Goal: Task Accomplishment & Management: Complete application form

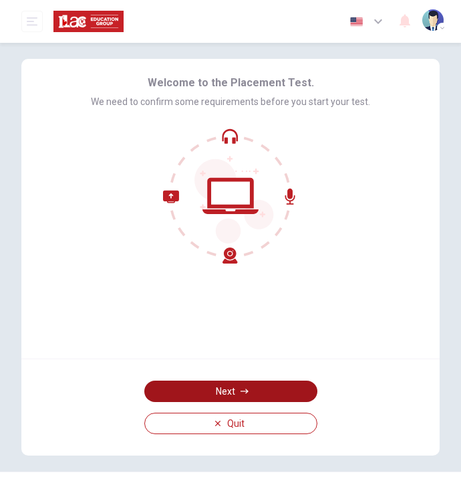
click at [223, 386] on button "Next" at bounding box center [230, 390] width 173 height 21
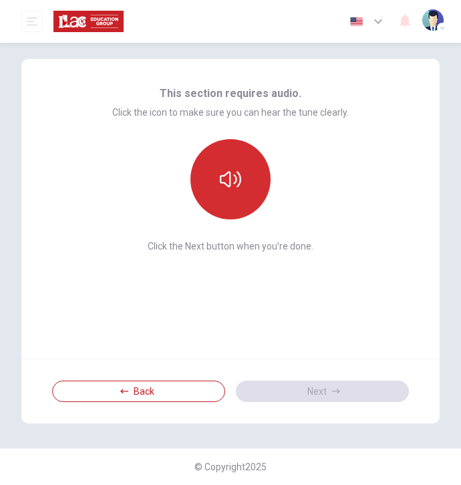
click at [246, 196] on button "button" at bounding box center [231, 179] width 80 height 80
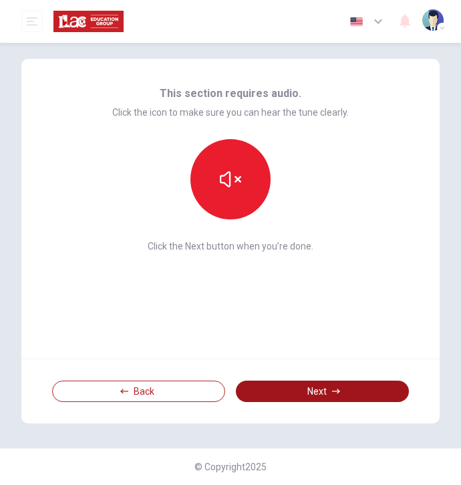
click at [310, 384] on button "Next" at bounding box center [322, 390] width 173 height 21
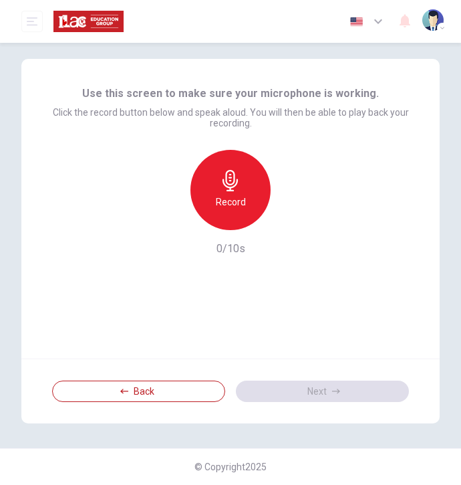
click at [237, 209] on h6 "Record" at bounding box center [231, 202] width 30 height 16
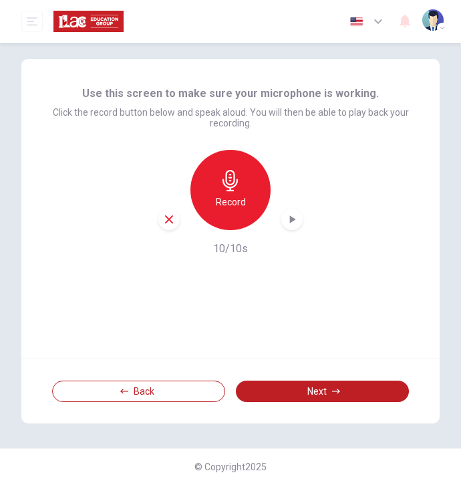
click at [296, 223] on icon "button" at bounding box center [292, 219] width 13 height 13
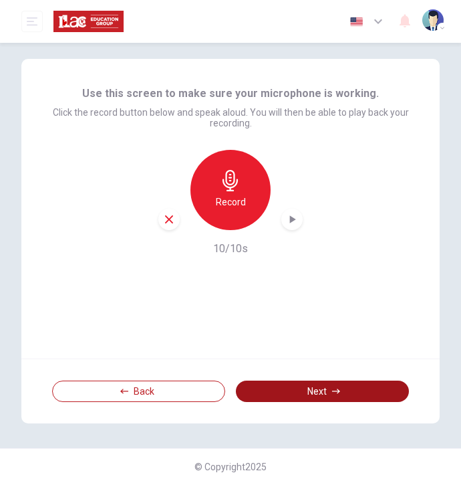
click at [330, 386] on button "Next" at bounding box center [322, 390] width 173 height 21
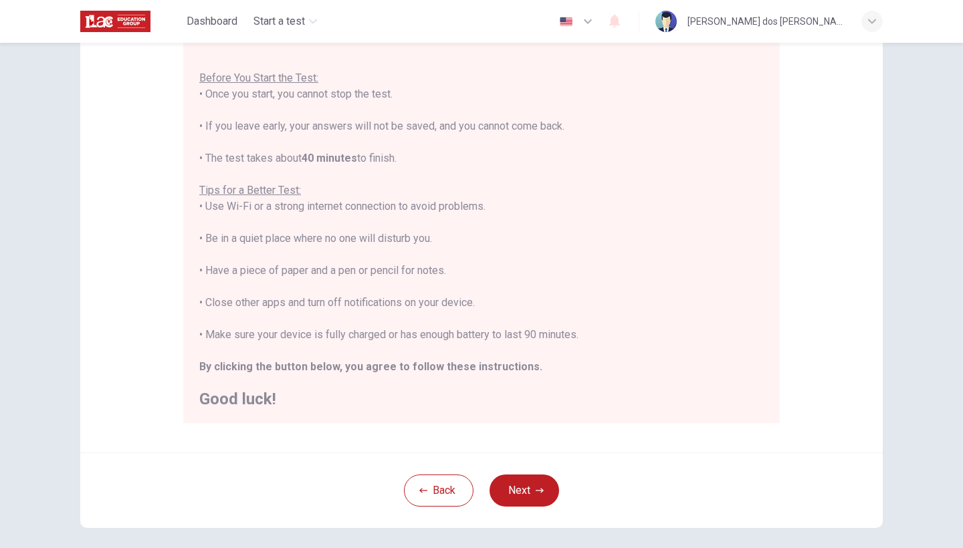
scroll to position [138, 0]
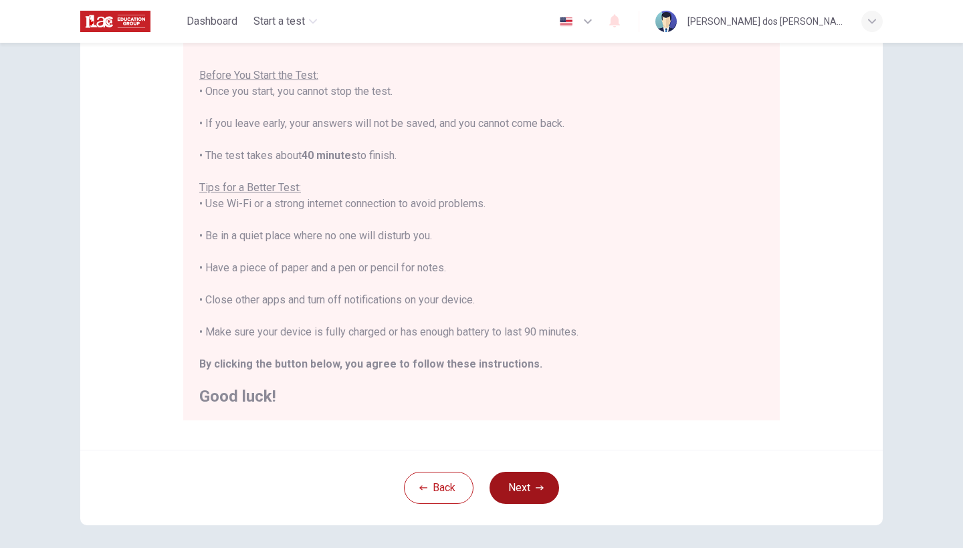
click at [461, 484] on button "Next" at bounding box center [524, 488] width 70 height 32
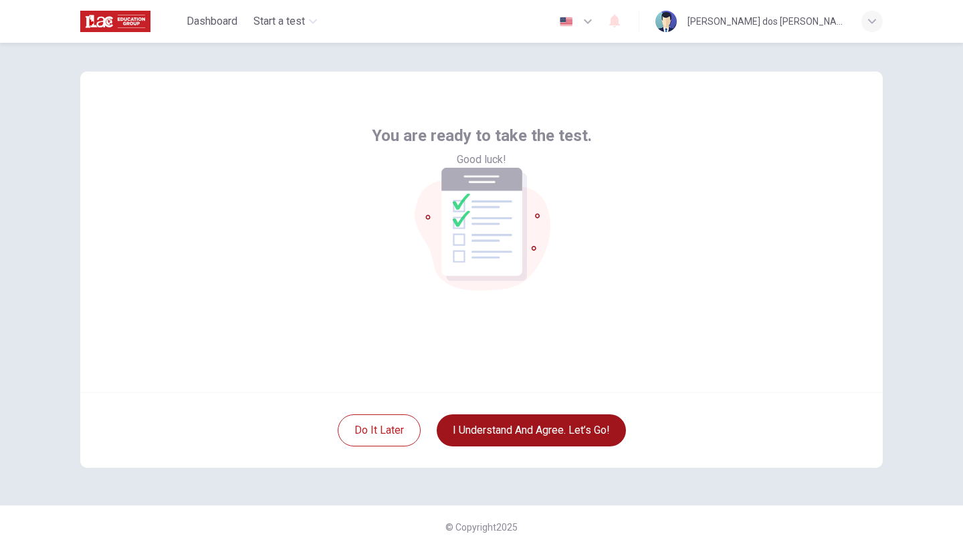
scroll to position [9, 0]
click at [461, 435] on button "I understand and agree. Let’s go!" at bounding box center [531, 431] width 189 height 32
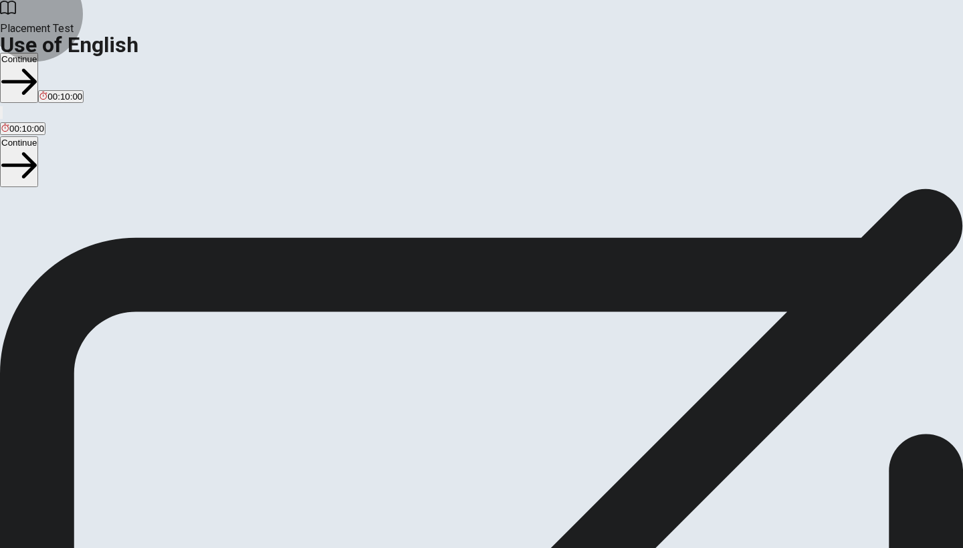
click at [38, 53] on button "Continue" at bounding box center [19, 78] width 38 height 50
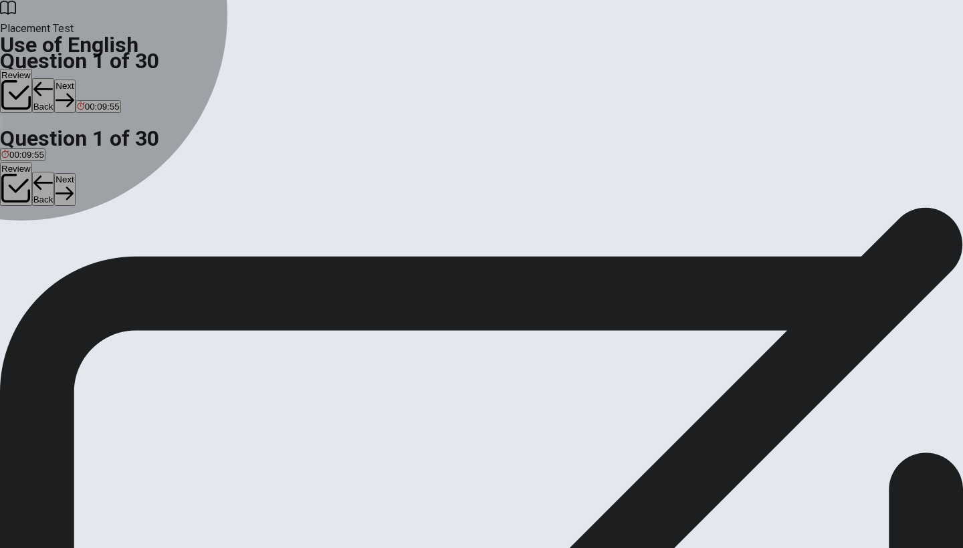
click at [25, 241] on div "A" at bounding box center [12, 246] width 23 height 10
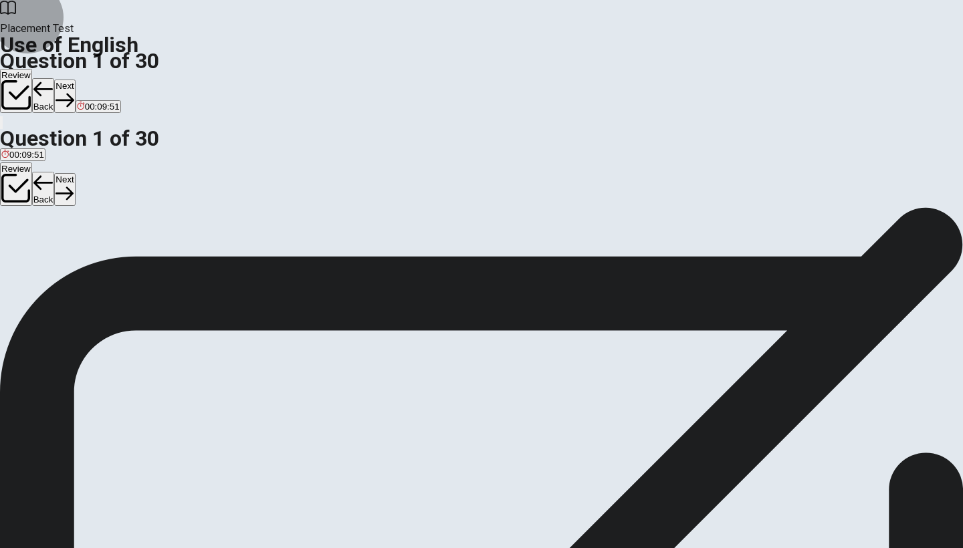
click at [75, 80] on button "Next" at bounding box center [64, 96] width 21 height 33
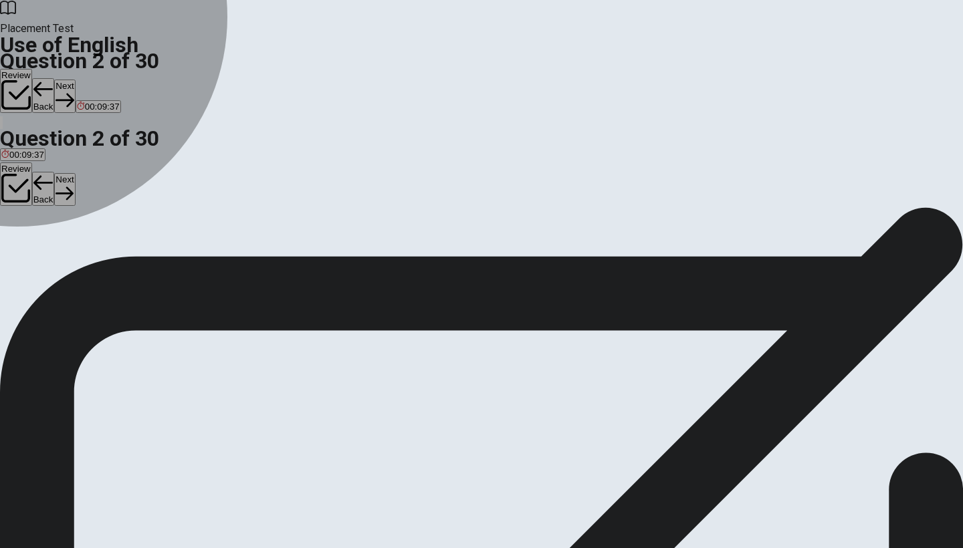
click at [34, 251] on div "B" at bounding box center [26, 246] width 16 height 10
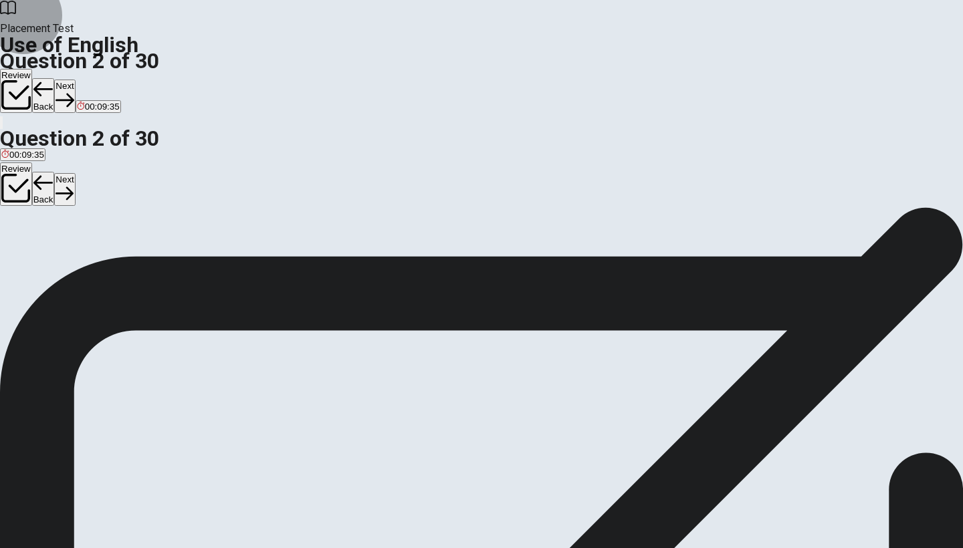
click at [75, 80] on button "Next" at bounding box center [64, 96] width 21 height 33
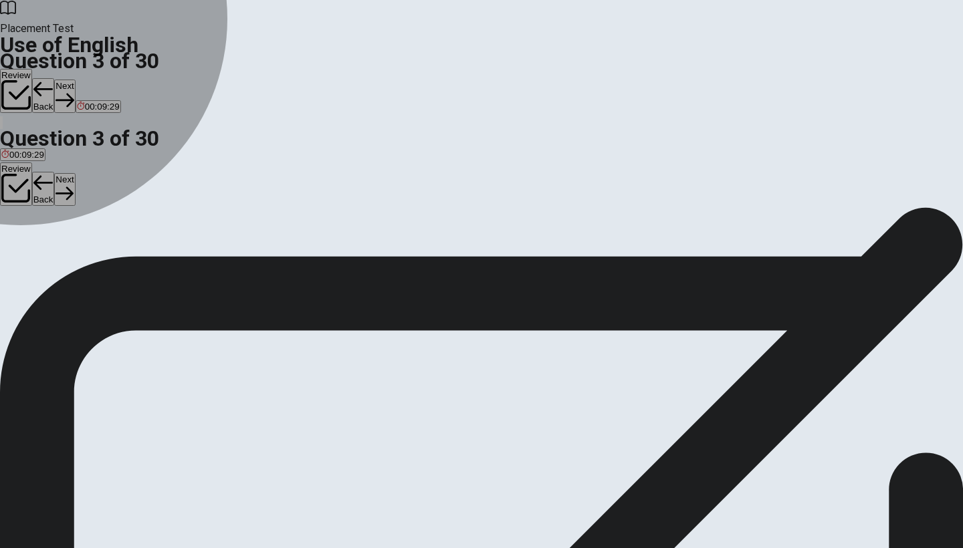
click at [59, 251] on div "D" at bounding box center [52, 246] width 13 height 10
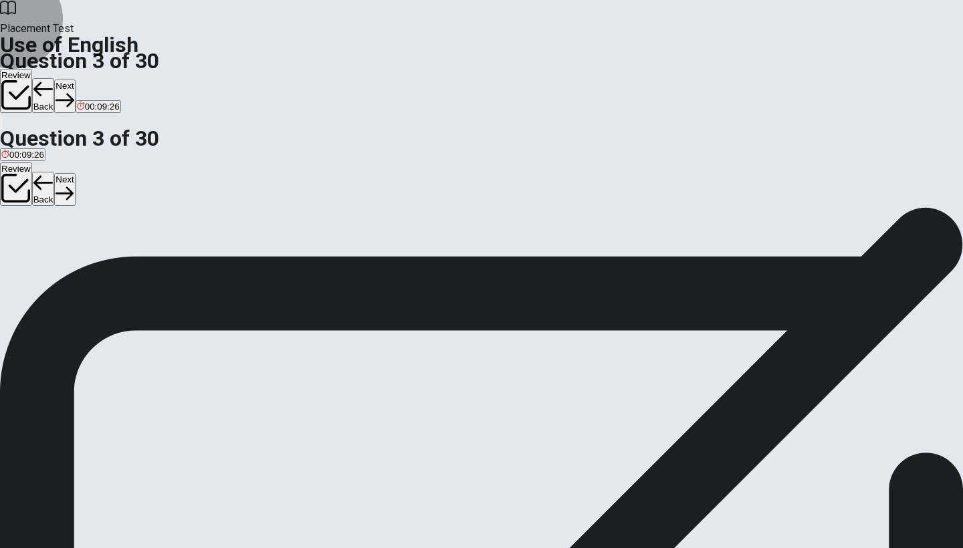
click at [75, 80] on button "Next" at bounding box center [64, 96] width 21 height 33
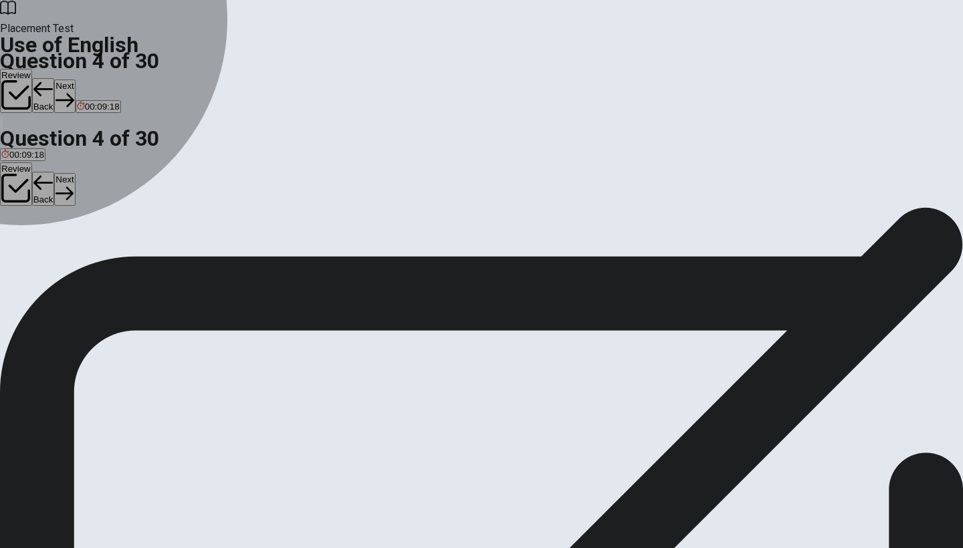
click at [23, 241] on div "A" at bounding box center [12, 246] width 22 height 10
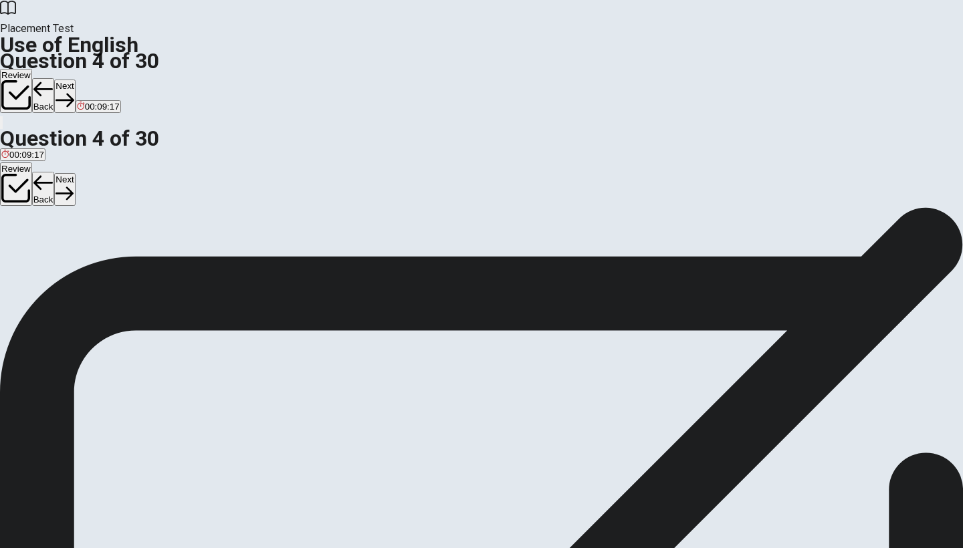
click at [74, 94] on icon "button" at bounding box center [64, 100] width 18 height 13
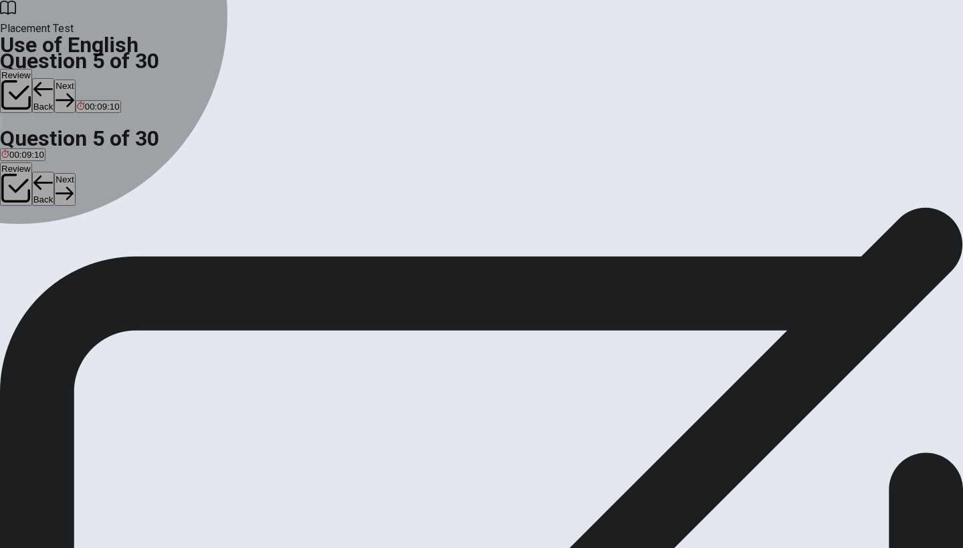
click at [25, 241] on div "A" at bounding box center [12, 246] width 23 height 10
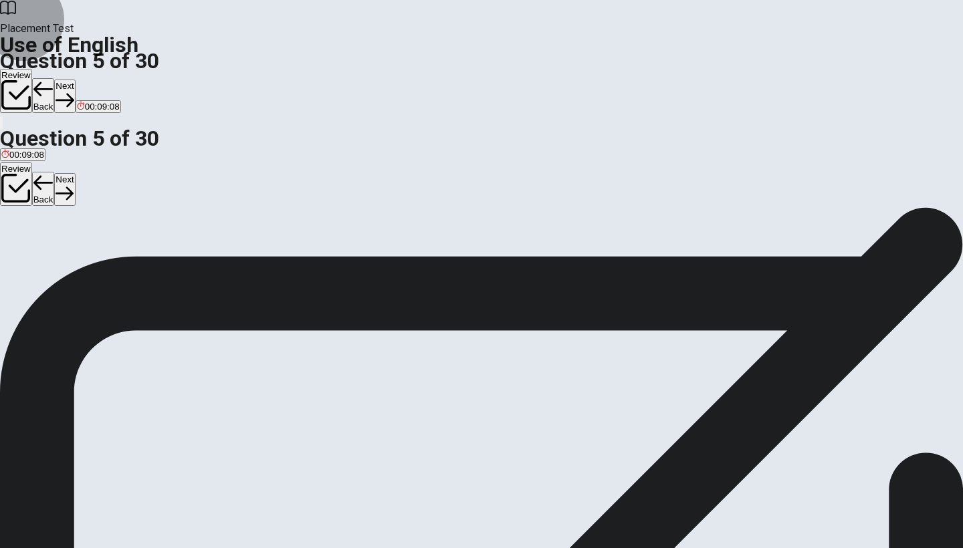
click at [75, 80] on button "Next" at bounding box center [64, 96] width 21 height 33
click at [23, 241] on div "A" at bounding box center [11, 246] width 21 height 10
click at [53, 80] on button "Next" at bounding box center [42, 96] width 21 height 33
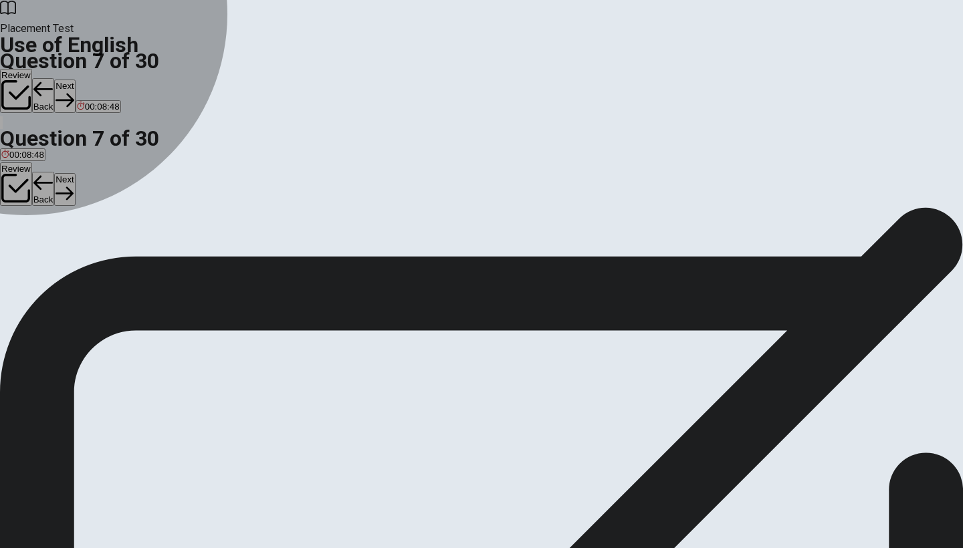
click at [66, 251] on div "B" at bounding box center [46, 246] width 37 height 10
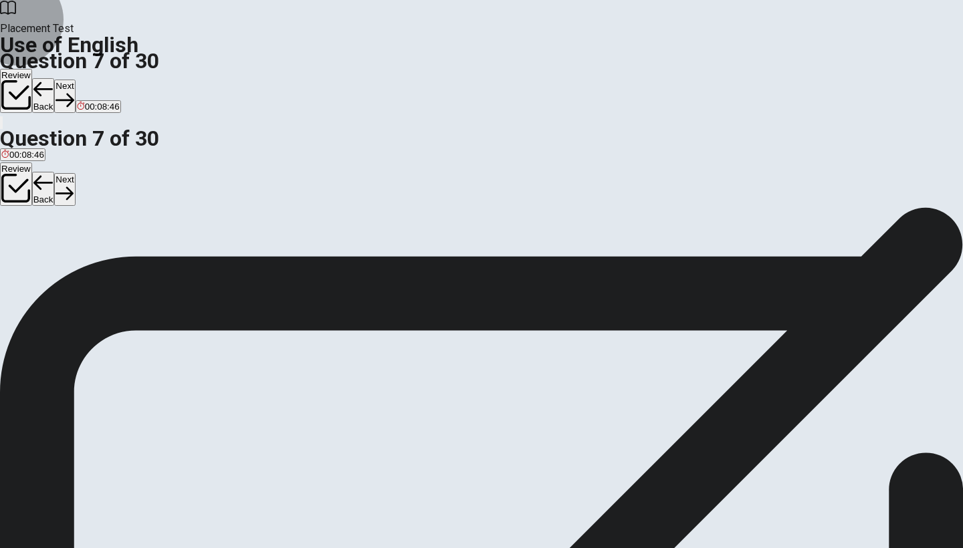
click at [75, 80] on button "Next" at bounding box center [64, 96] width 21 height 33
click at [43, 251] on div "B" at bounding box center [33, 246] width 20 height 10
click at [75, 80] on button "Next" at bounding box center [64, 96] width 21 height 33
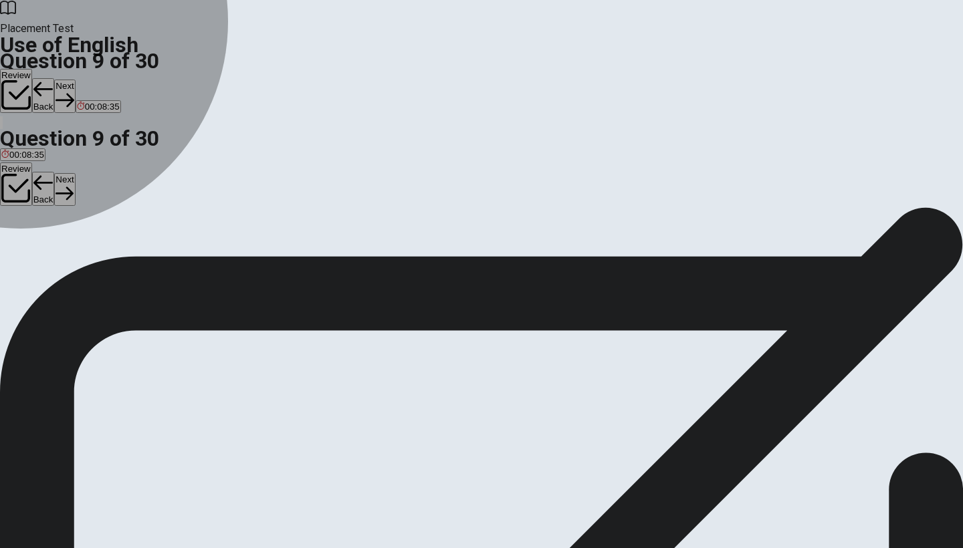
click at [21, 241] on div "A" at bounding box center [11, 246] width 20 height 10
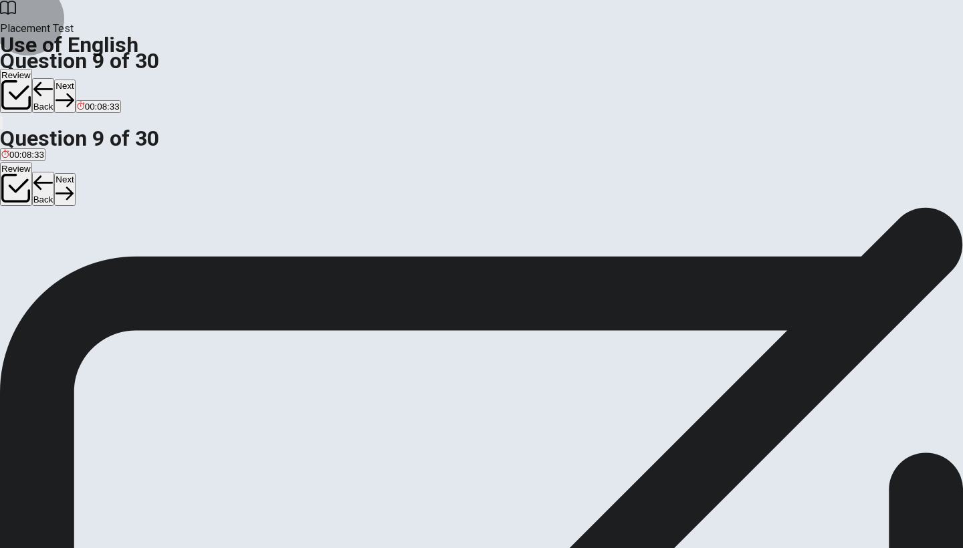
click at [75, 80] on button "Next" at bounding box center [64, 96] width 21 height 33
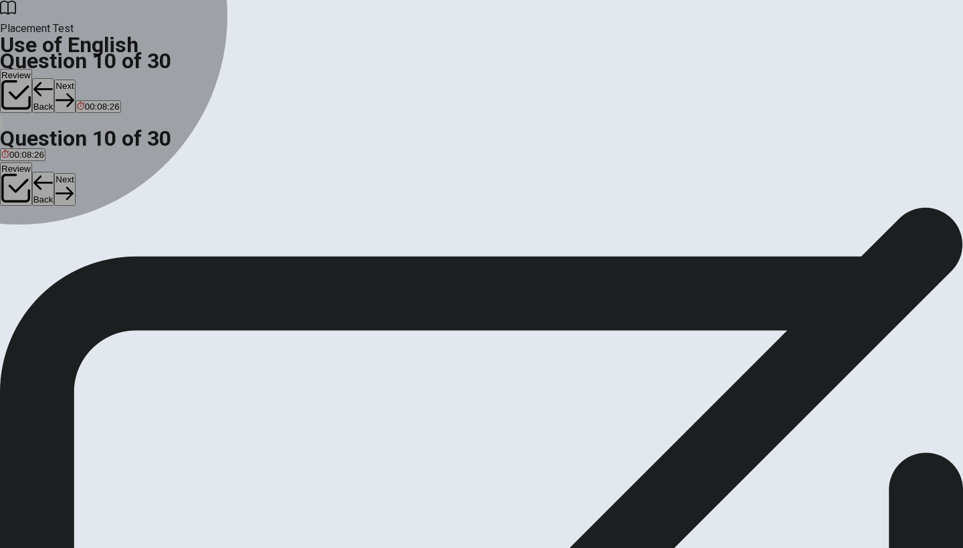
click at [80, 251] on div "D" at bounding box center [75, 246] width 10 height 10
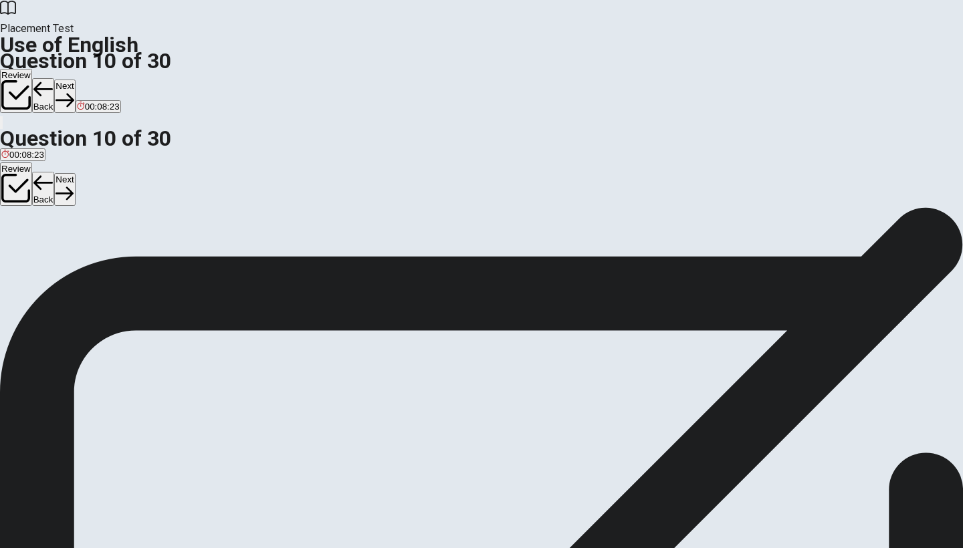
click at [75, 80] on button "Next" at bounding box center [64, 96] width 21 height 33
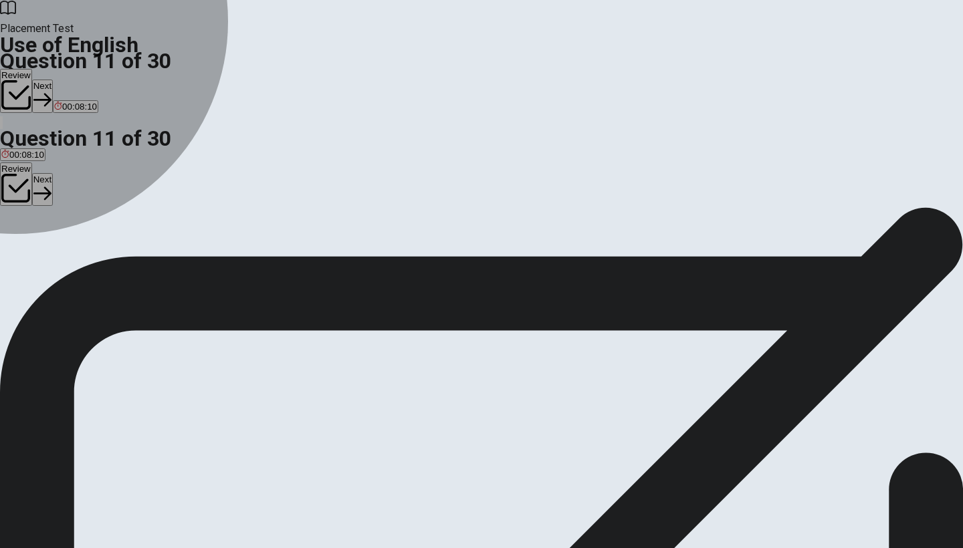
click at [31, 251] on div "B" at bounding box center [26, 246] width 10 height 10
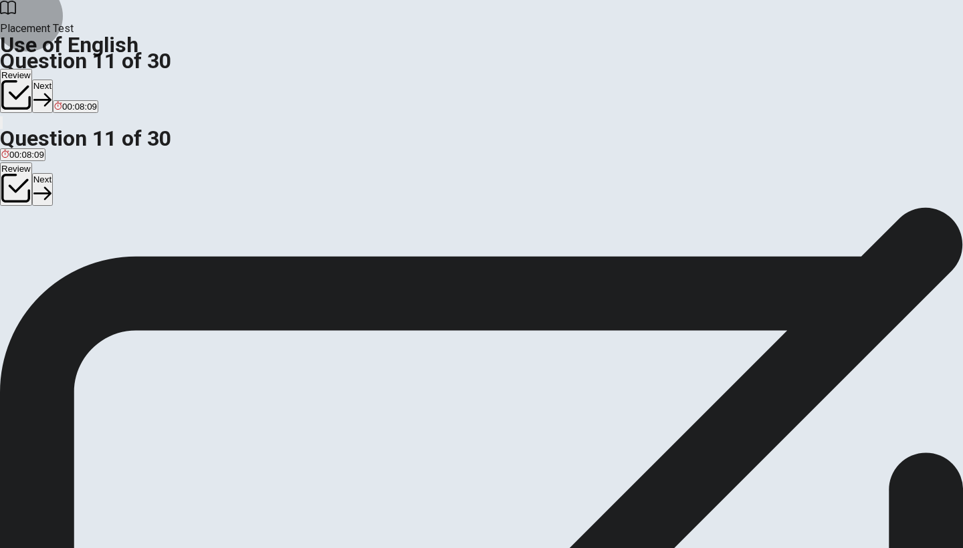
click at [53, 80] on button "Next" at bounding box center [42, 96] width 21 height 33
click at [58, 251] on div "C" at bounding box center [47, 246] width 19 height 10
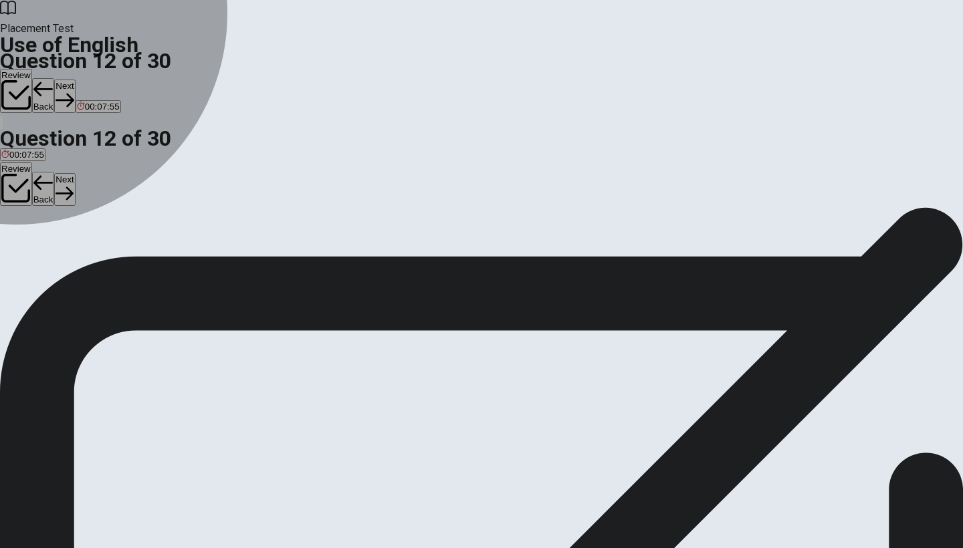
click at [79, 251] on div "D" at bounding box center [69, 246] width 19 height 10
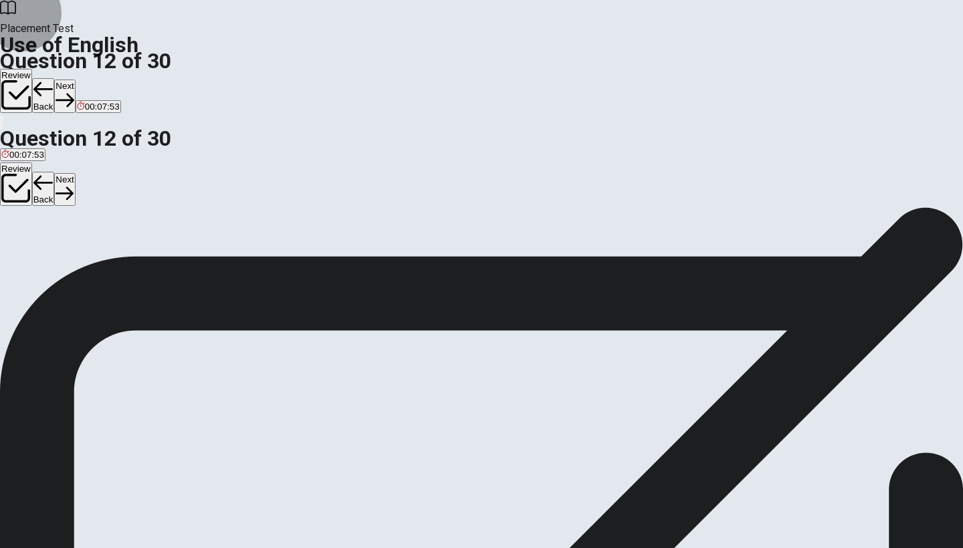
click at [75, 80] on button "Next" at bounding box center [64, 96] width 21 height 33
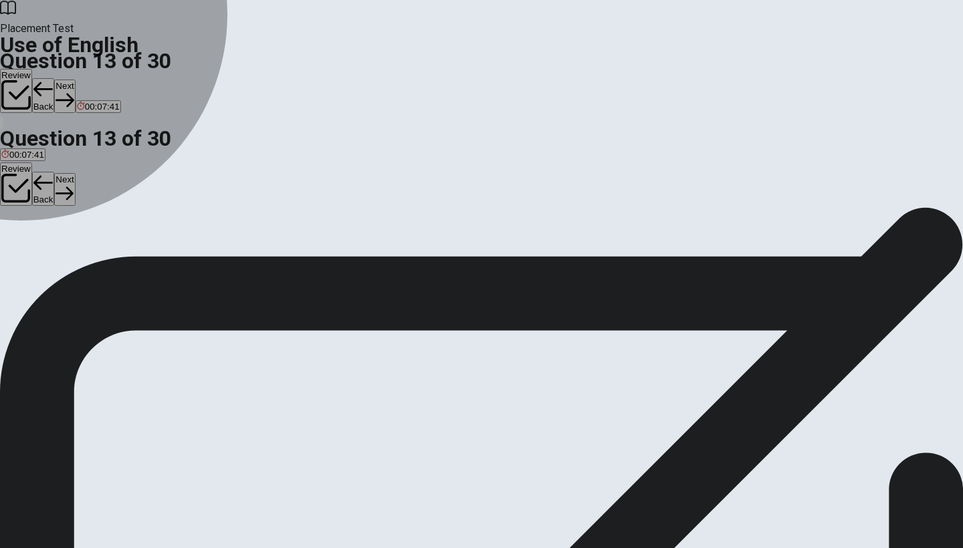
click at [37, 251] on div "B" at bounding box center [28, 246] width 18 height 10
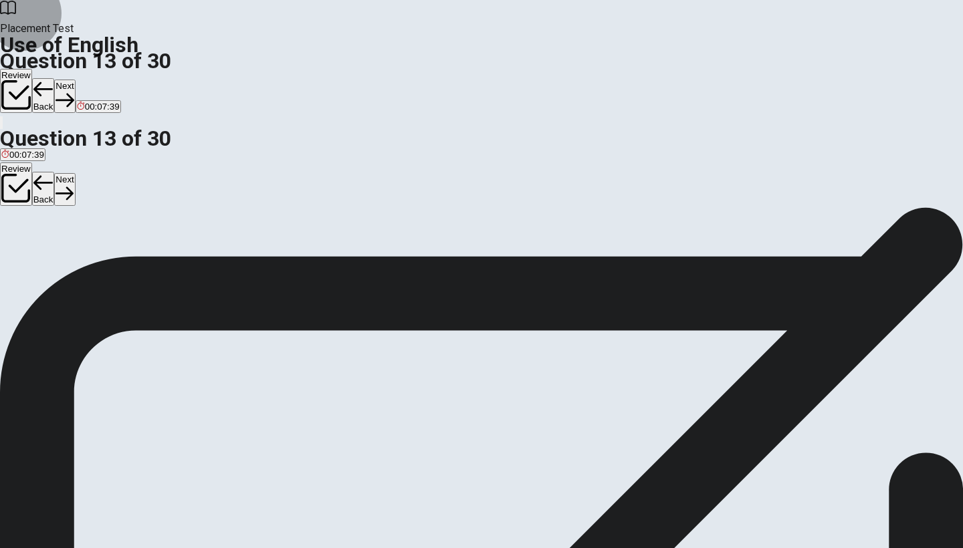
click at [75, 80] on button "Next" at bounding box center [64, 96] width 21 height 33
click at [253, 251] on div "D" at bounding box center [219, 246] width 69 height 10
click at [75, 80] on button "Next" at bounding box center [64, 96] width 21 height 33
click at [21, 241] on div "A" at bounding box center [11, 246] width 20 height 10
click at [75, 80] on button "Next" at bounding box center [64, 96] width 21 height 33
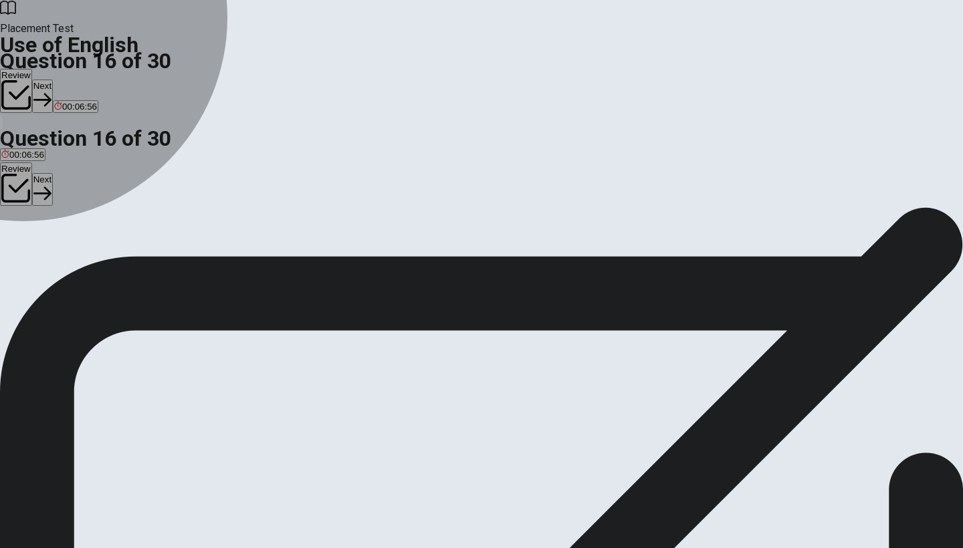
click at [78, 251] on div "C" at bounding box center [64, 246] width 27 height 10
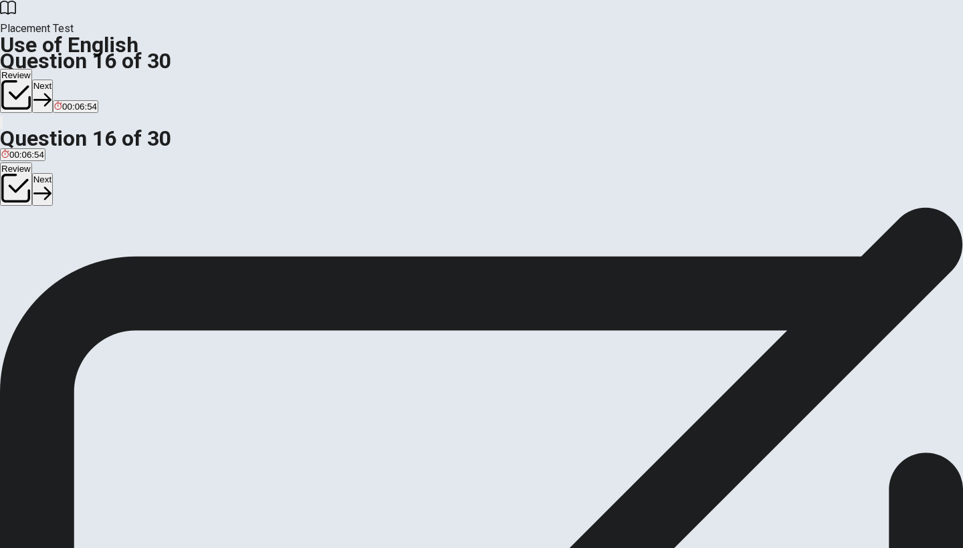
click at [53, 80] on button "Next" at bounding box center [42, 96] width 21 height 33
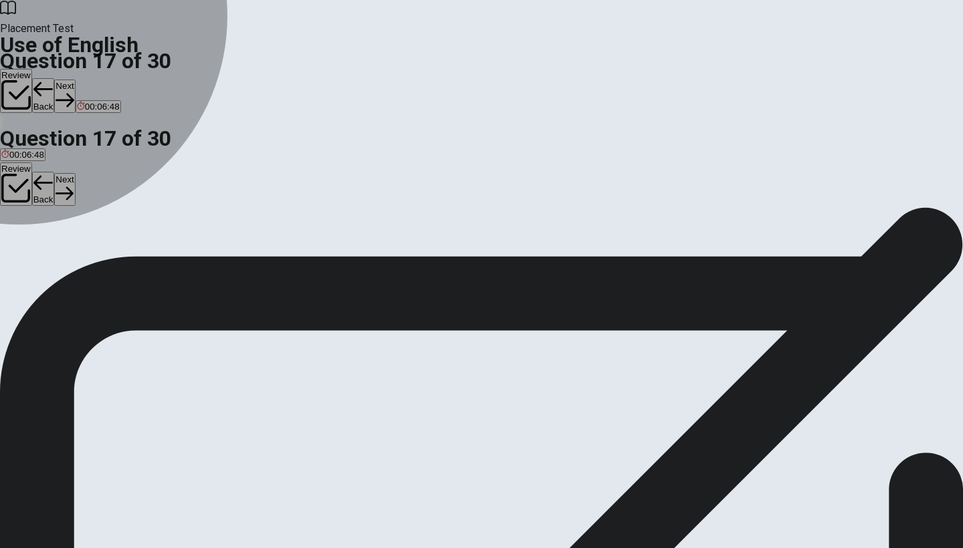
click at [39, 251] on div "B" at bounding box center [32, 246] width 14 height 10
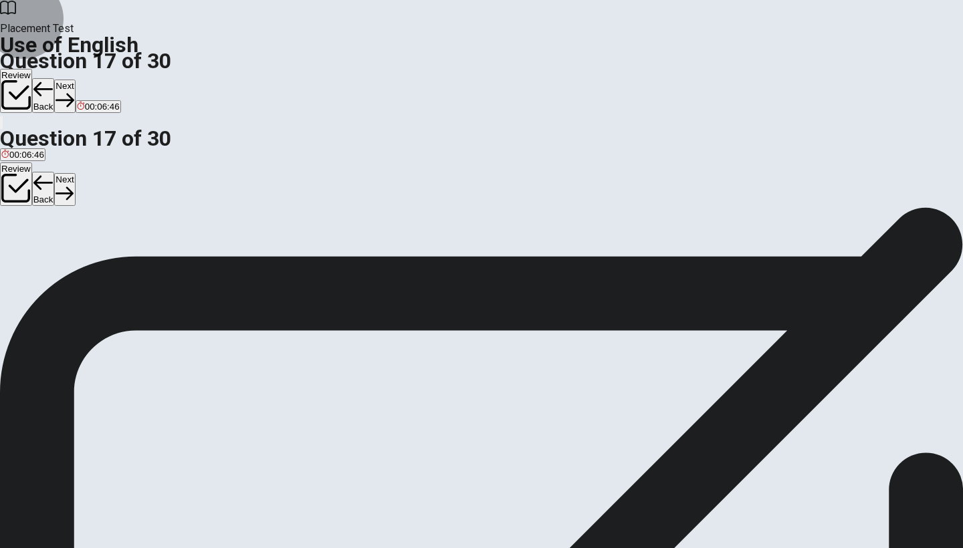
click at [75, 80] on button "Next" at bounding box center [64, 96] width 21 height 33
click at [73, 251] on div "C" at bounding box center [61, 246] width 24 height 10
click at [75, 80] on button "Next" at bounding box center [64, 96] width 21 height 33
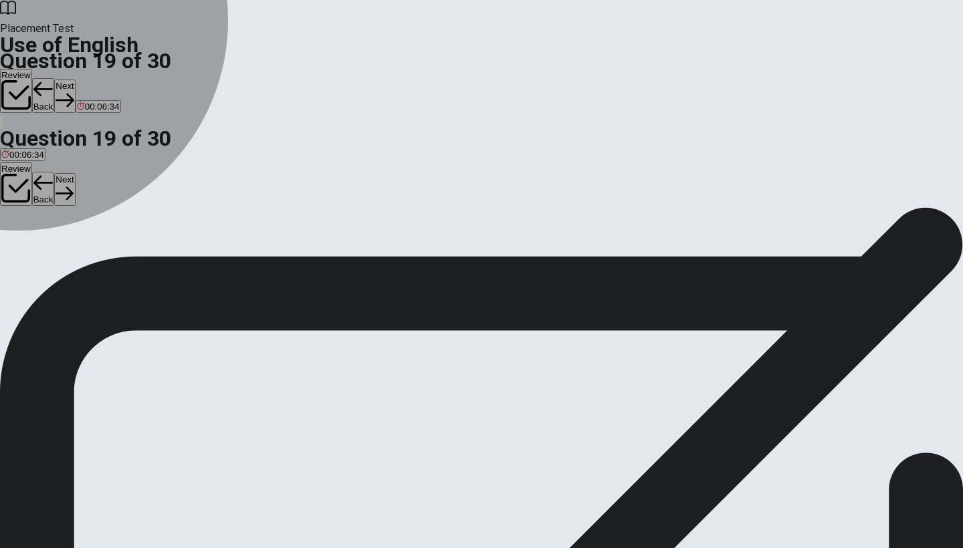
click at [71, 251] on div "C" at bounding box center [58, 246] width 26 height 10
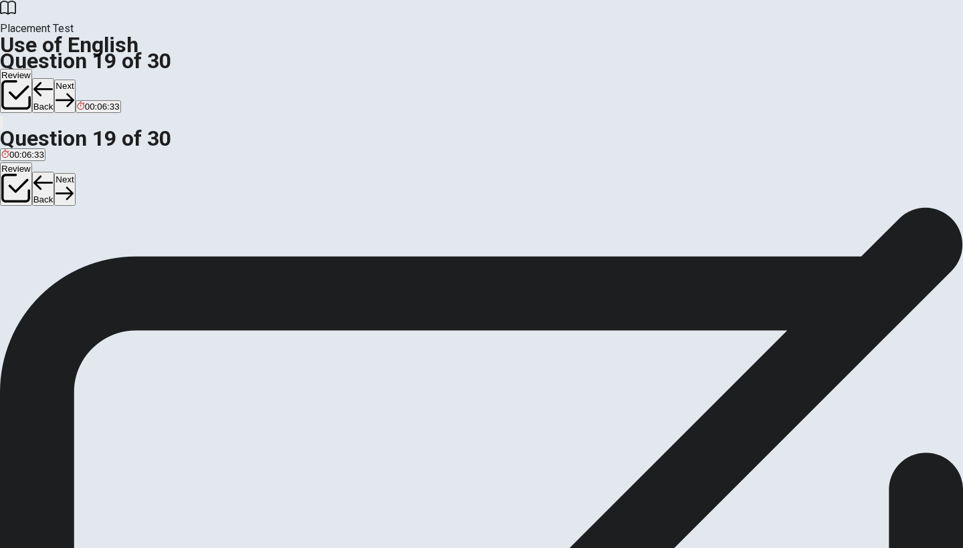
click at [75, 80] on button "Next" at bounding box center [64, 96] width 21 height 33
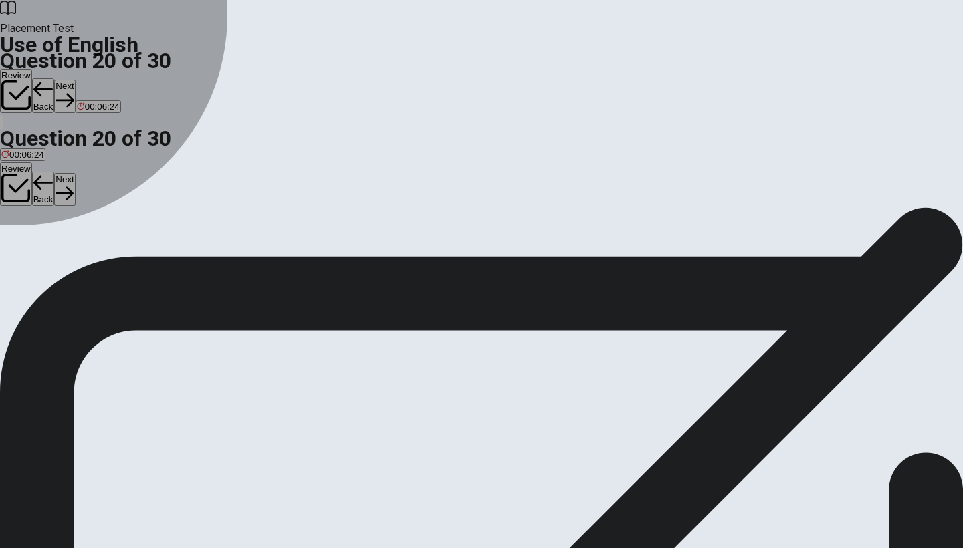
click at [74, 251] on div "D" at bounding box center [62, 246] width 23 height 10
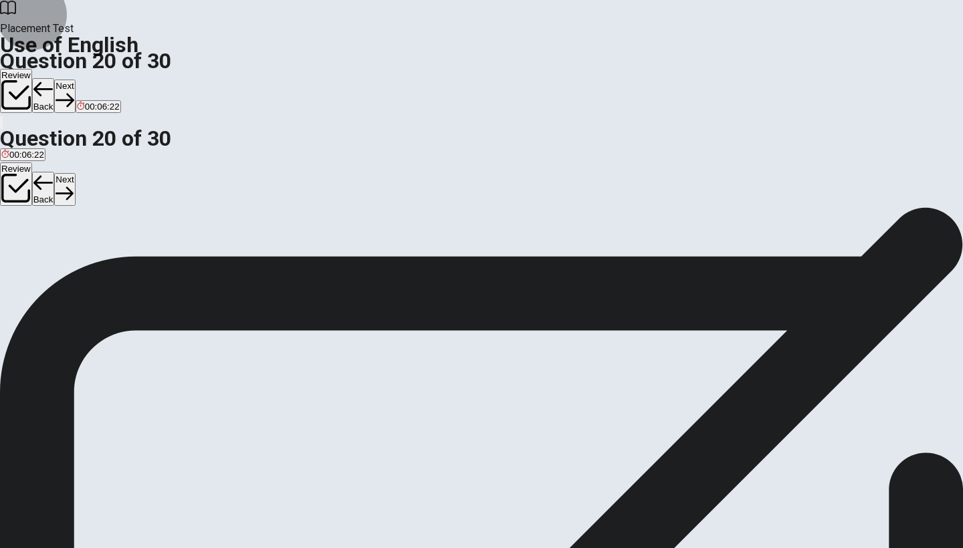
click at [75, 80] on button "Next" at bounding box center [64, 96] width 21 height 33
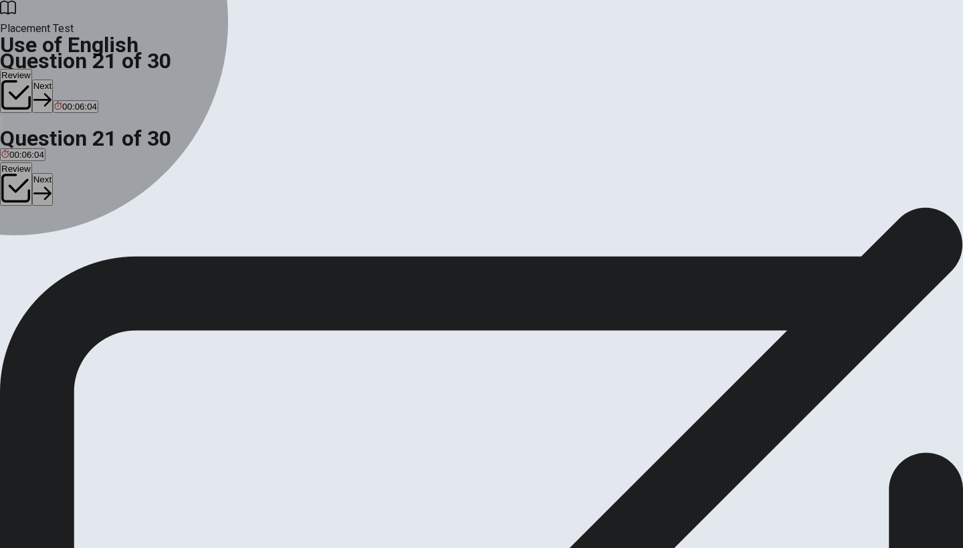
click at [61, 251] on div "D" at bounding box center [53, 246] width 16 height 10
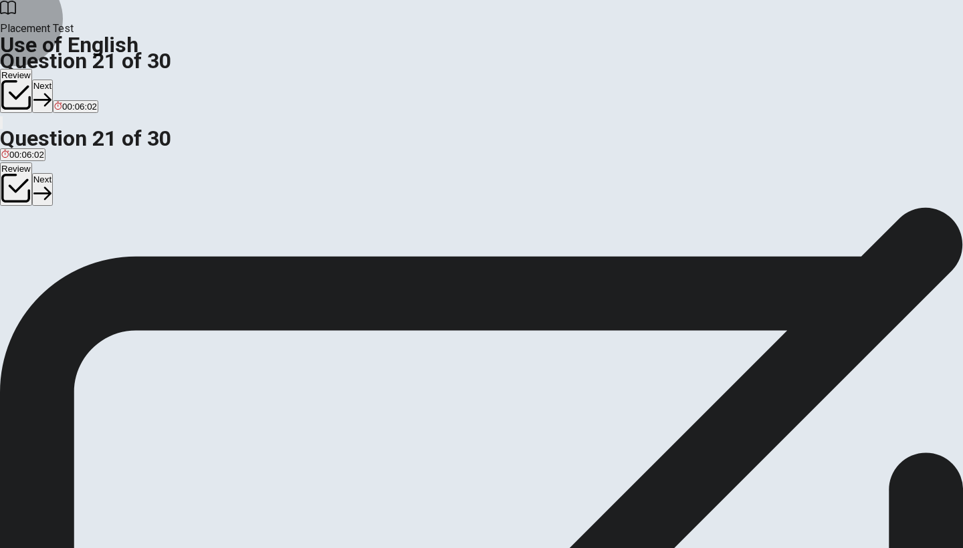
click at [53, 80] on button "Next" at bounding box center [42, 96] width 21 height 33
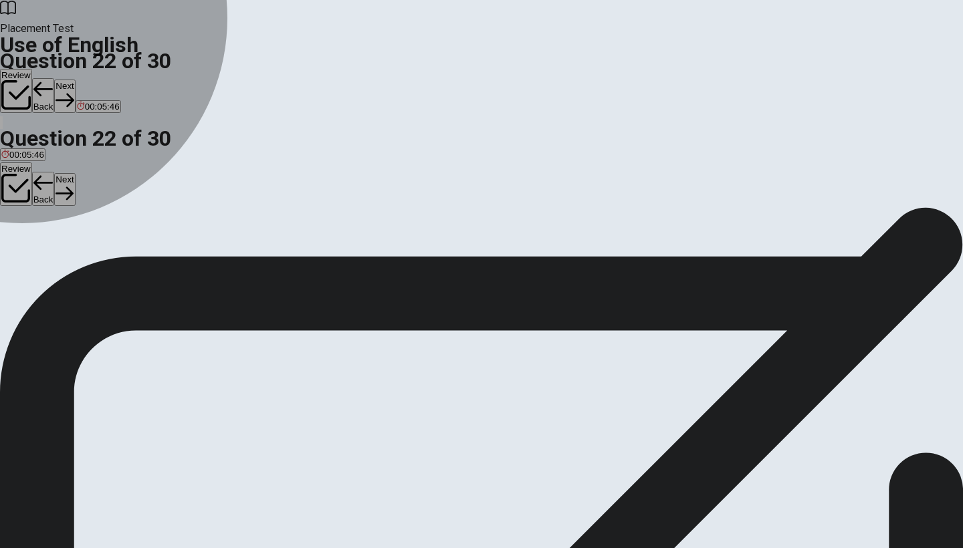
click at [30, 241] on div "A" at bounding box center [15, 246] width 29 height 10
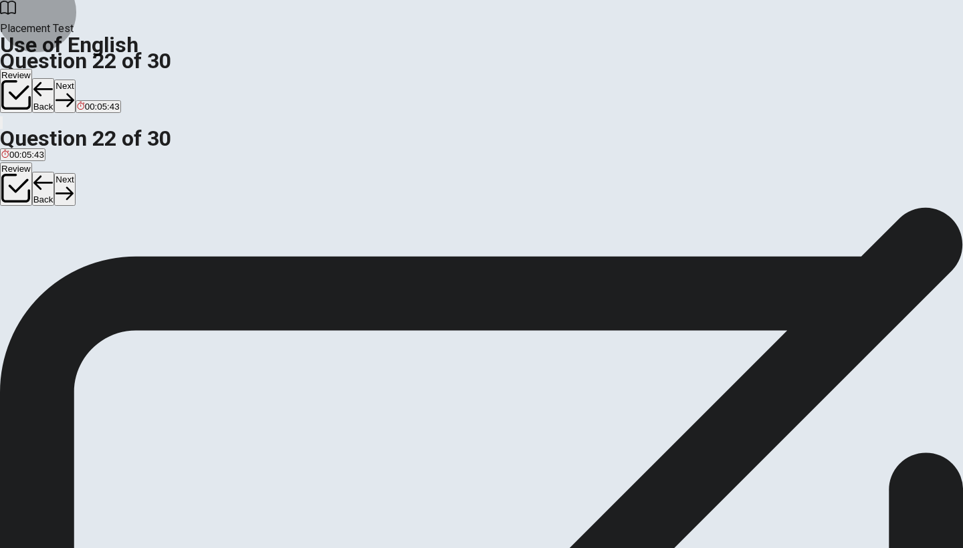
click at [75, 80] on button "Next" at bounding box center [64, 96] width 21 height 33
click at [133, 251] on div "D" at bounding box center [115, 246] width 35 height 10
click at [75, 80] on button "Next" at bounding box center [64, 96] width 21 height 33
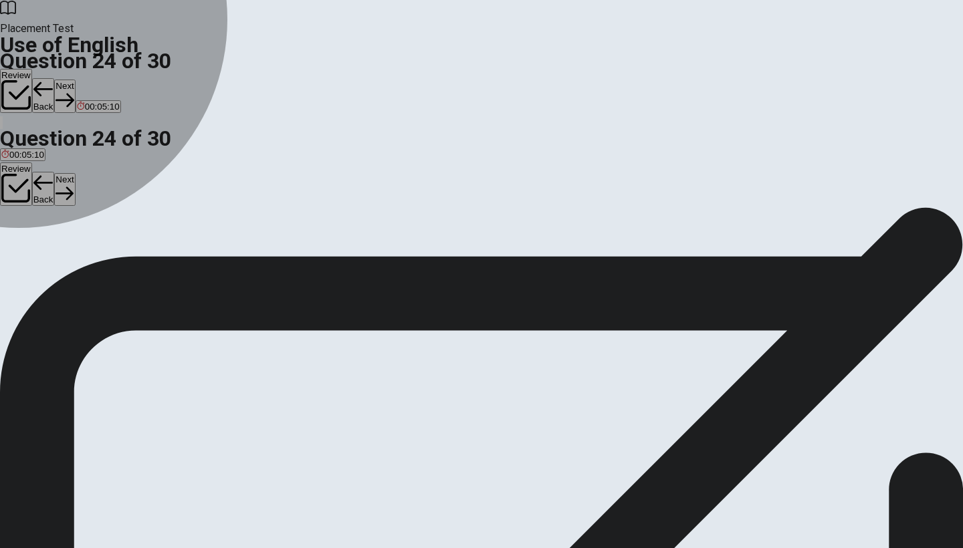
click at [163, 251] on div "C" at bounding box center [134, 246] width 58 height 10
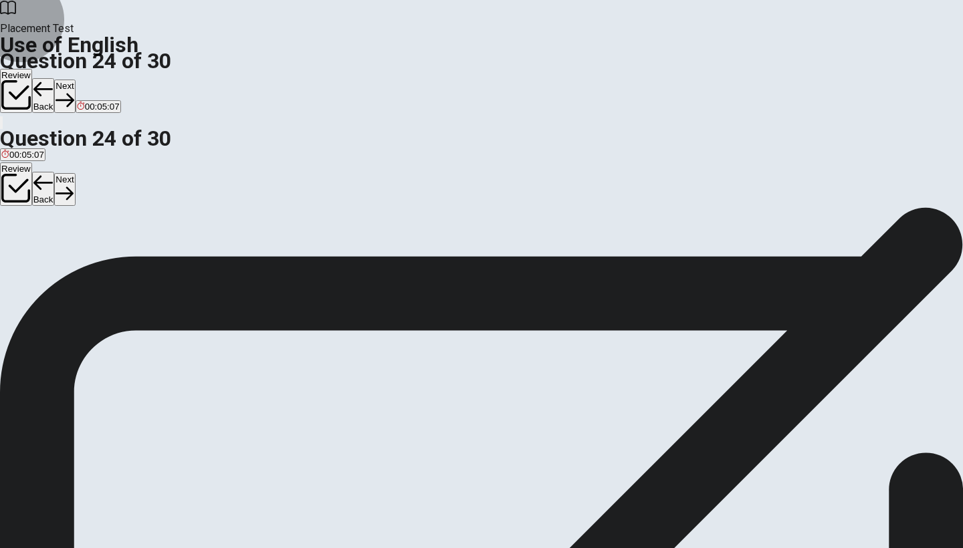
click at [75, 80] on button "Next" at bounding box center [64, 96] width 21 height 33
click at [126, 251] on div "D" at bounding box center [99, 246] width 54 height 10
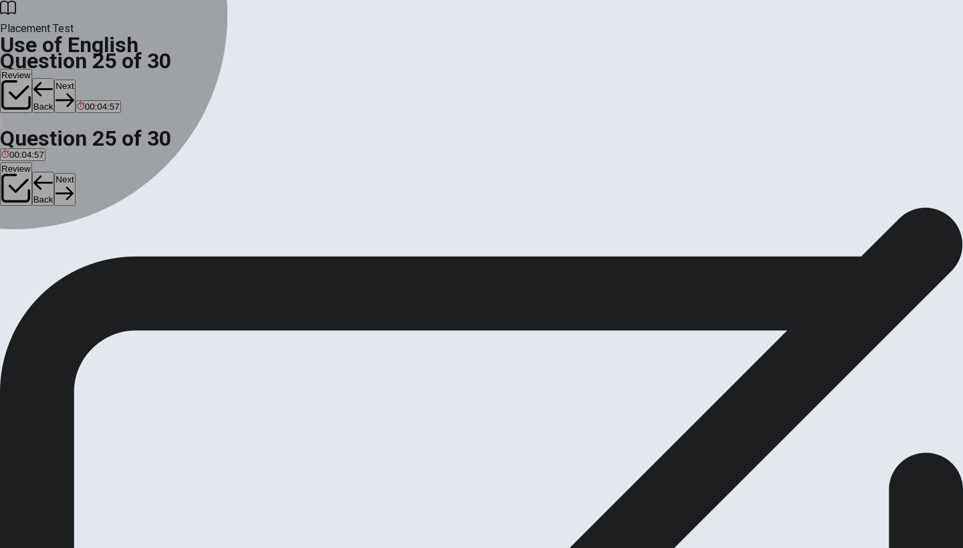
click at [126, 251] on div "D" at bounding box center [99, 246] width 54 height 10
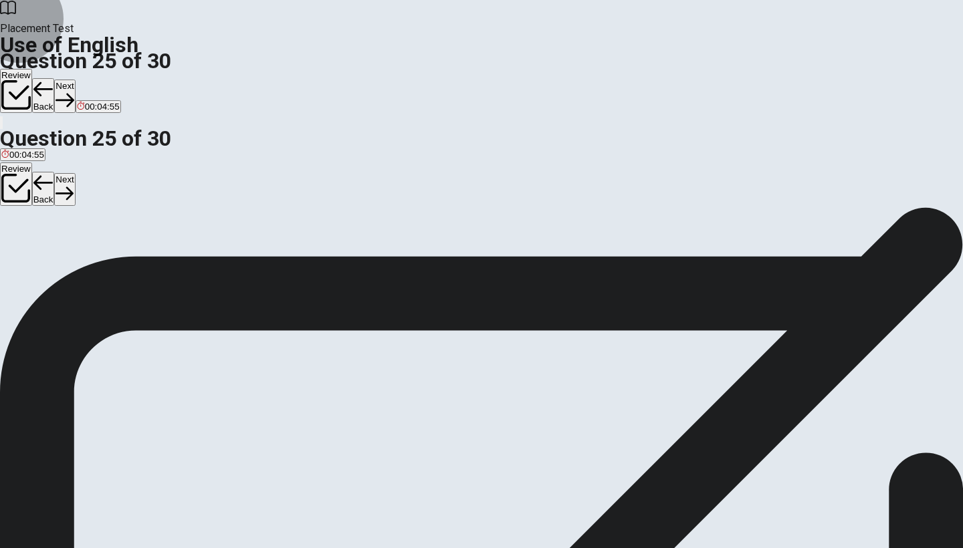
click at [75, 80] on button "Next" at bounding box center [64, 96] width 21 height 33
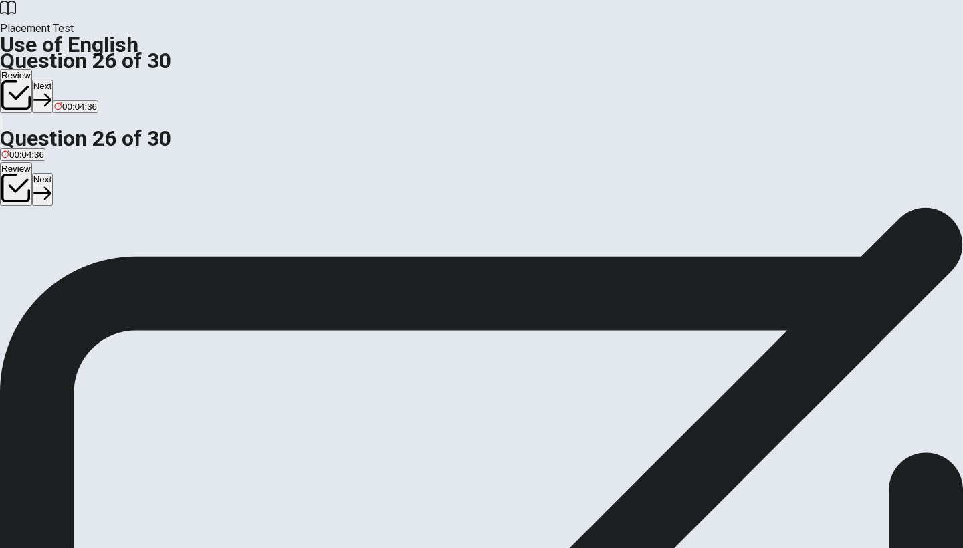
click at [126, 251] on div "D" at bounding box center [109, 246] width 33 height 10
click at [53, 80] on button "Next" at bounding box center [42, 96] width 21 height 33
click at [122, 251] on div "D" at bounding box center [112, 246] width 20 height 10
click at [75, 80] on button "Next" at bounding box center [64, 96] width 21 height 33
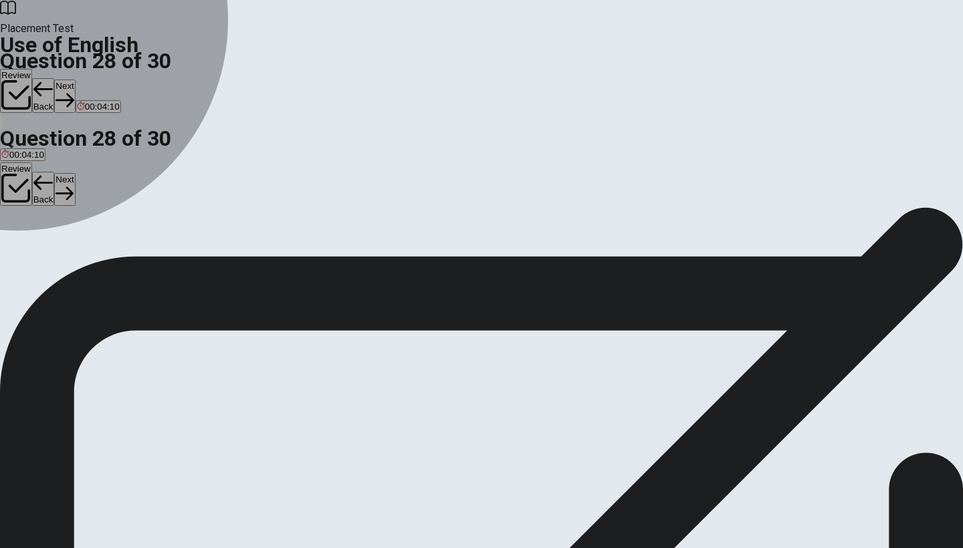
click at [29, 241] on div "A" at bounding box center [14, 246] width 27 height 10
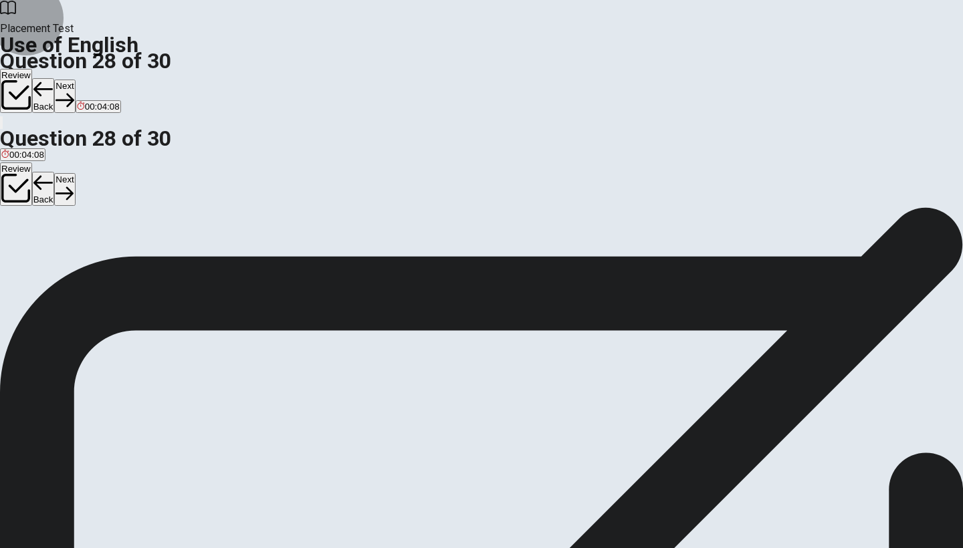
click at [75, 80] on button "Next" at bounding box center [64, 96] width 21 height 33
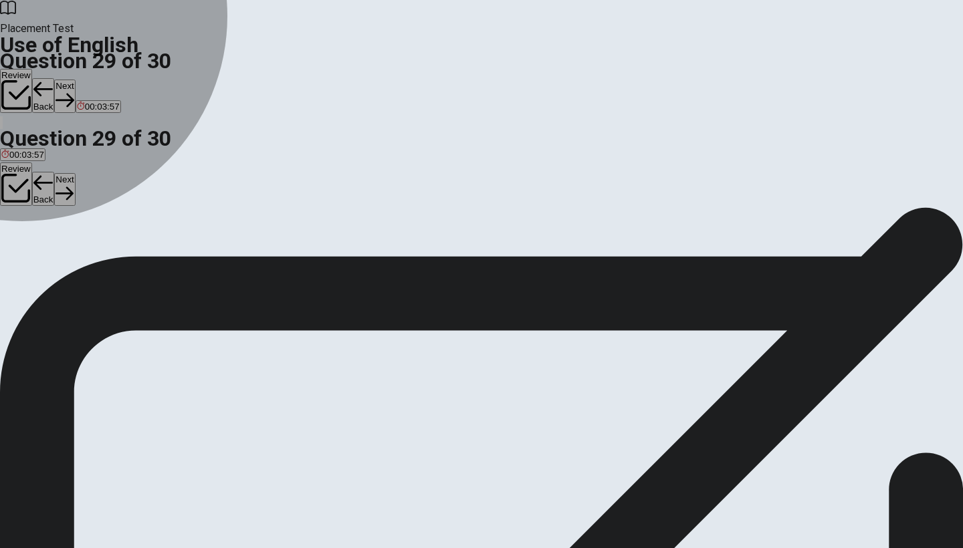
click at [166, 251] on div "B" at bounding box center [116, 246] width 100 height 10
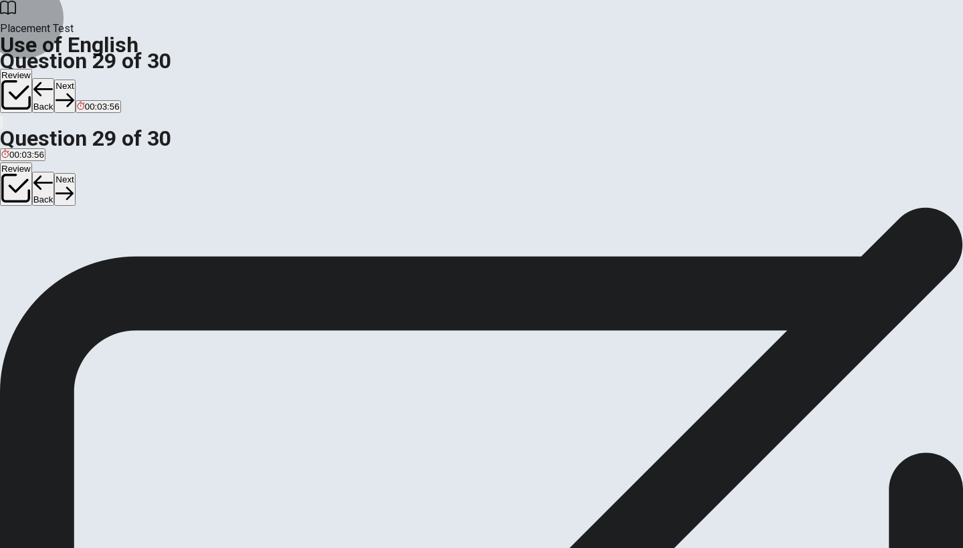
click at [75, 80] on button "Next" at bounding box center [64, 96] width 21 height 33
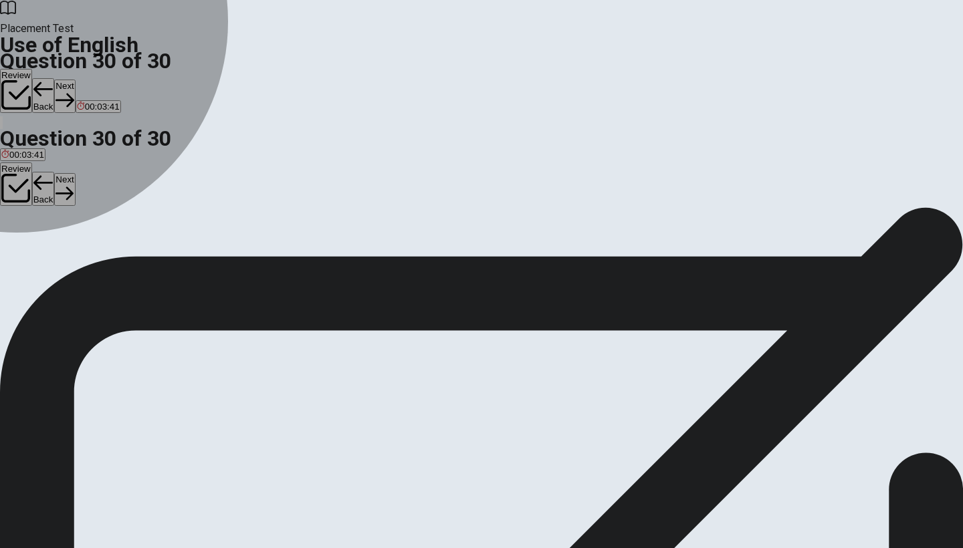
click at [95, 251] on div "B" at bounding box center [68, 246] width 51 height 10
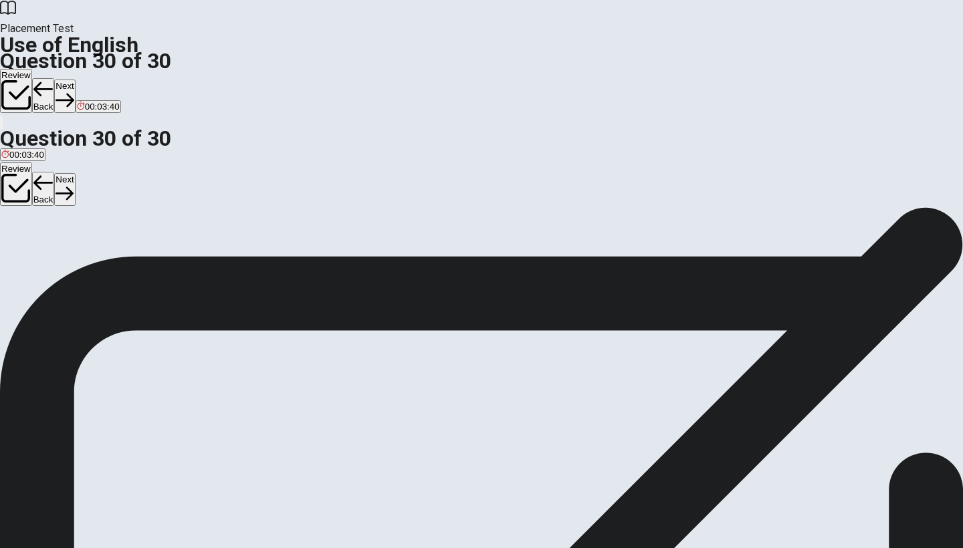
click at [75, 80] on button "Next" at bounding box center [64, 96] width 21 height 33
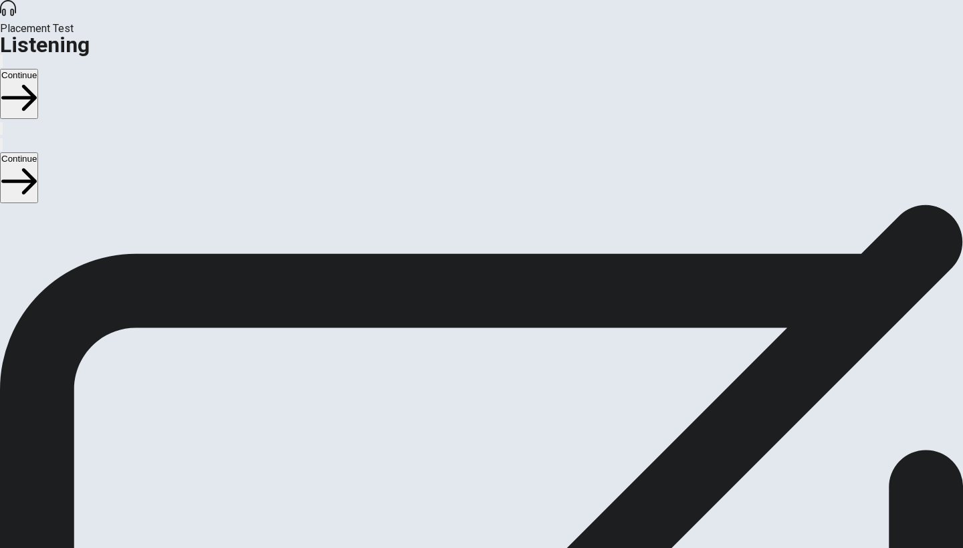
click at [38, 69] on button "Continue" at bounding box center [19, 94] width 38 height 50
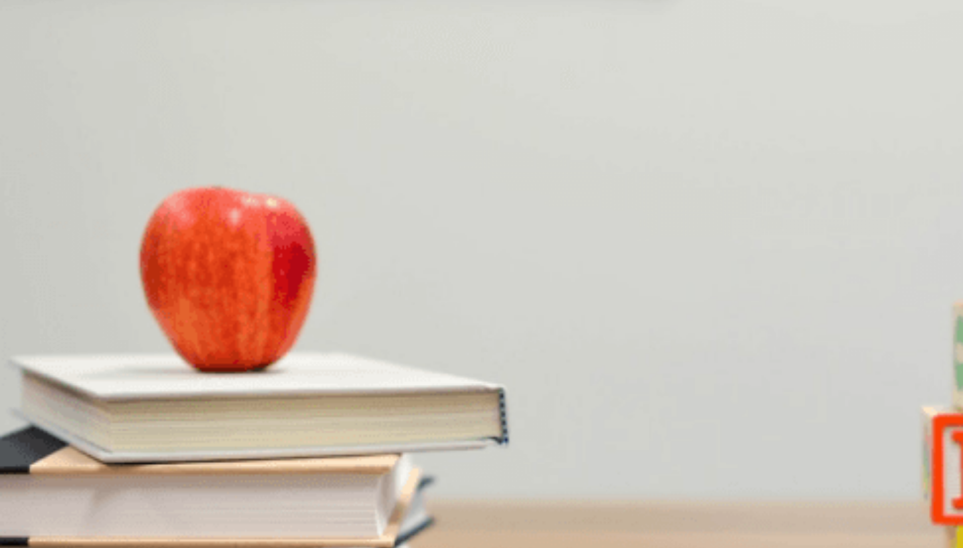
click at [80, 254] on div "A" at bounding box center [40, 259] width 78 height 10
click at [182, 320] on div "D" at bounding box center [130, 315] width 103 height 10
click at [37, 376] on div "A" at bounding box center [18, 371] width 35 height 10
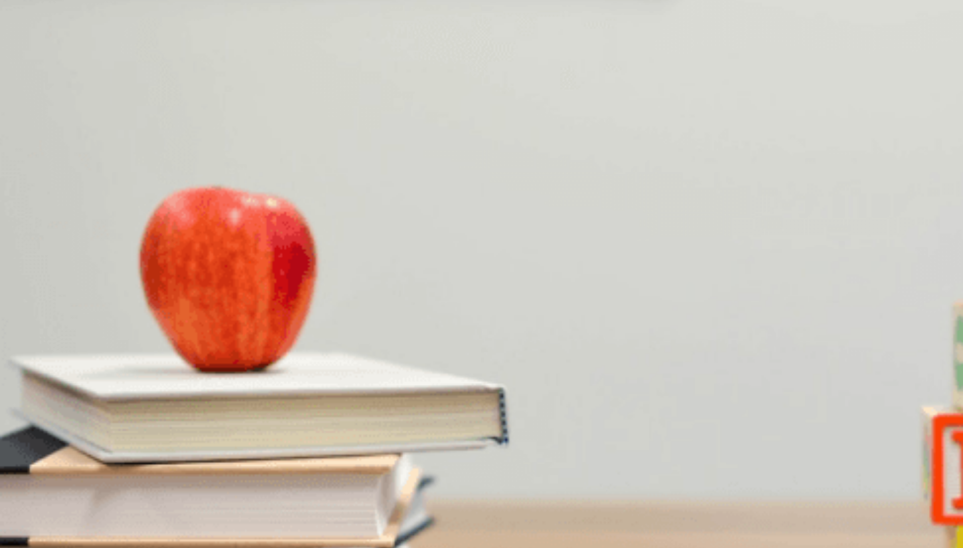
scroll to position [832, 0]
click at [107, 433] on div "B" at bounding box center [70, 428] width 73 height 10
click at [170, 479] on div "C" at bounding box center [142, 484] width 53 height 10
click at [38, 69] on button "Continue" at bounding box center [19, 94] width 38 height 50
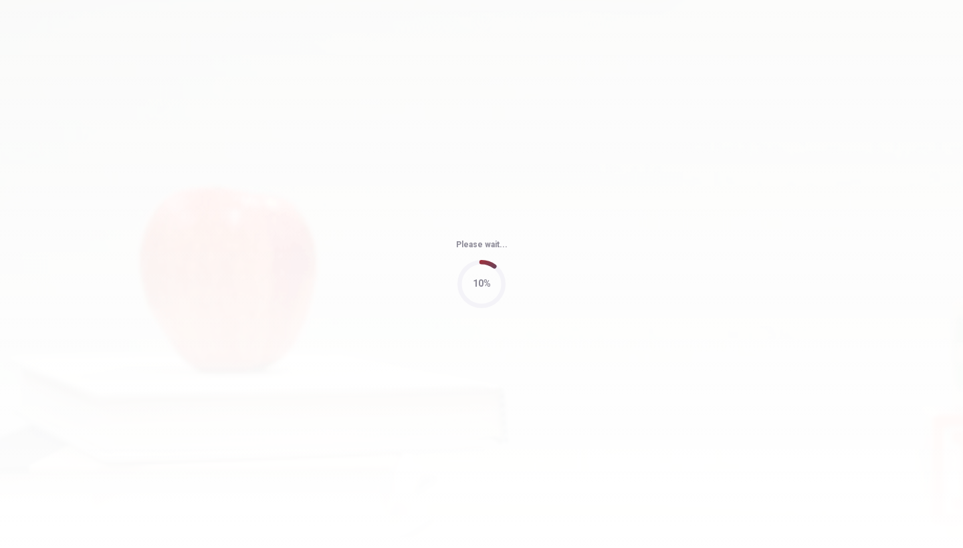
type input "64"
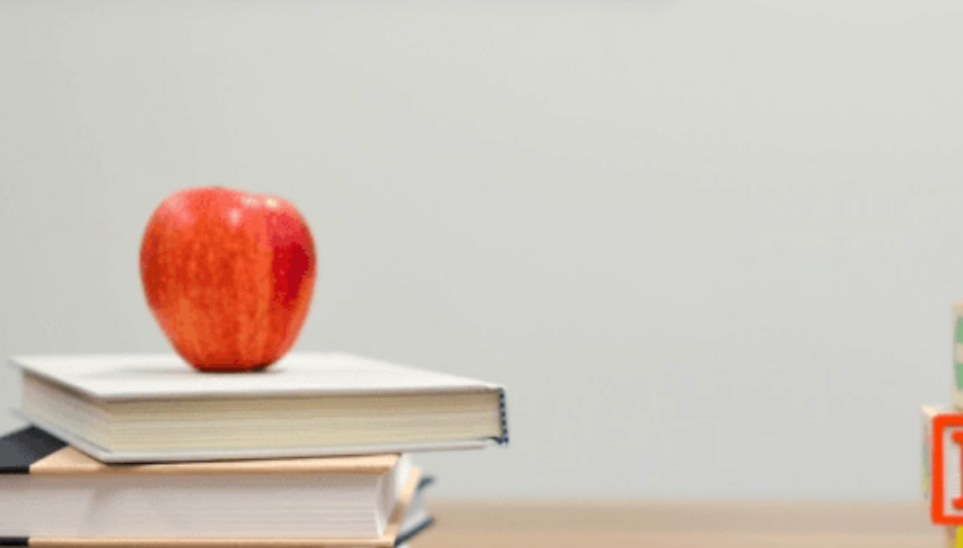
scroll to position [572, 0]
click at [461, 389] on div "A To avoid delays B To save money C To get a better view D Because it’s peak se…" at bounding box center [481, 377] width 963 height 24
click at [274, 264] on div "D" at bounding box center [226, 259] width 95 height 10
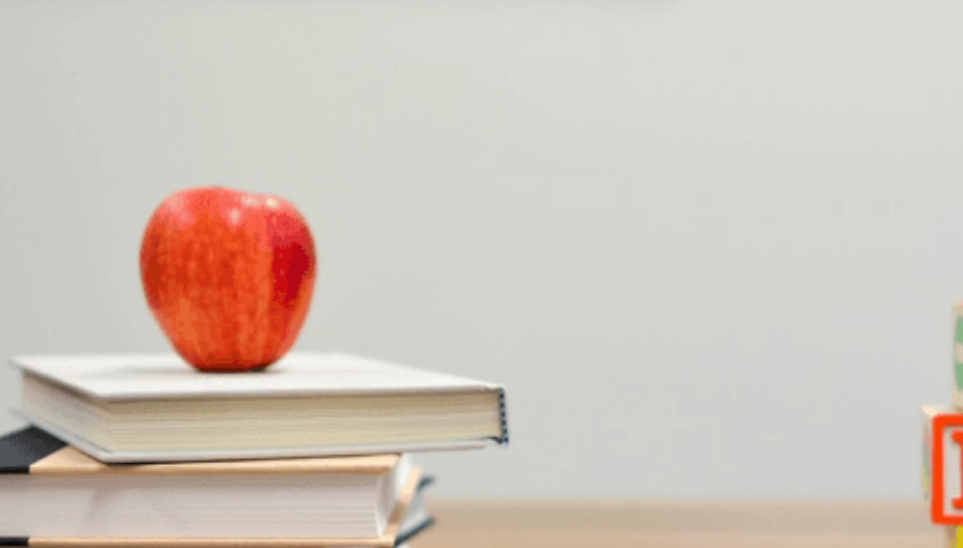
click at [68, 310] on div "A" at bounding box center [34, 315] width 66 height 10
click at [309, 376] on div "D" at bounding box center [258, 371] width 101 height 10
click at [190, 423] on div "C" at bounding box center [151, 428] width 78 height 10
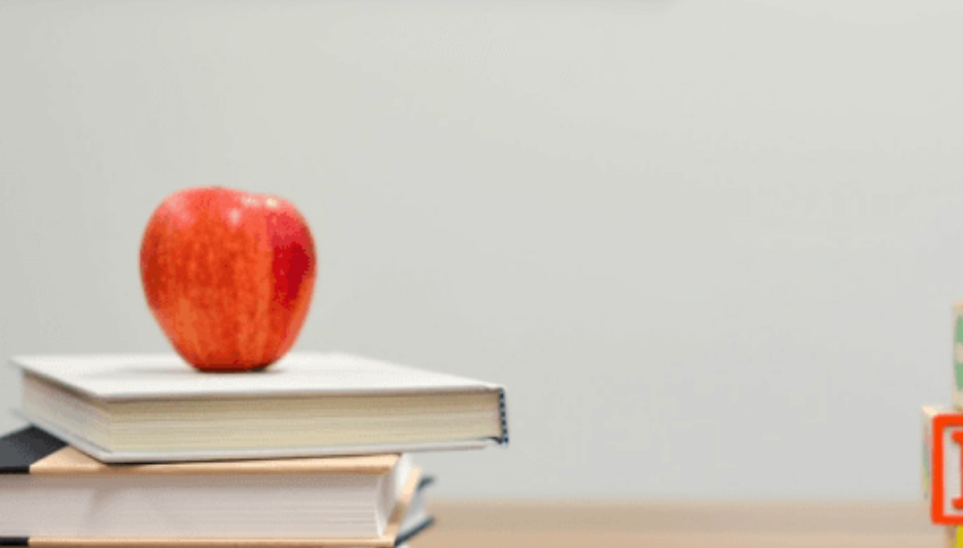
scroll to position [1220, 0]
click at [219, 484] on div "D" at bounding box center [199, 484] width 41 height 10
click at [38, 69] on button "Continue" at bounding box center [19, 94] width 38 height 50
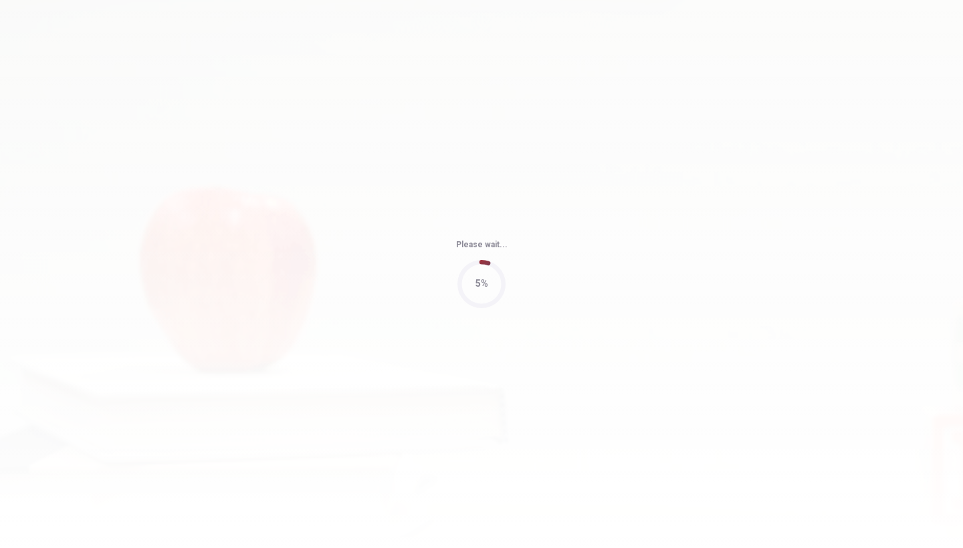
type input "76"
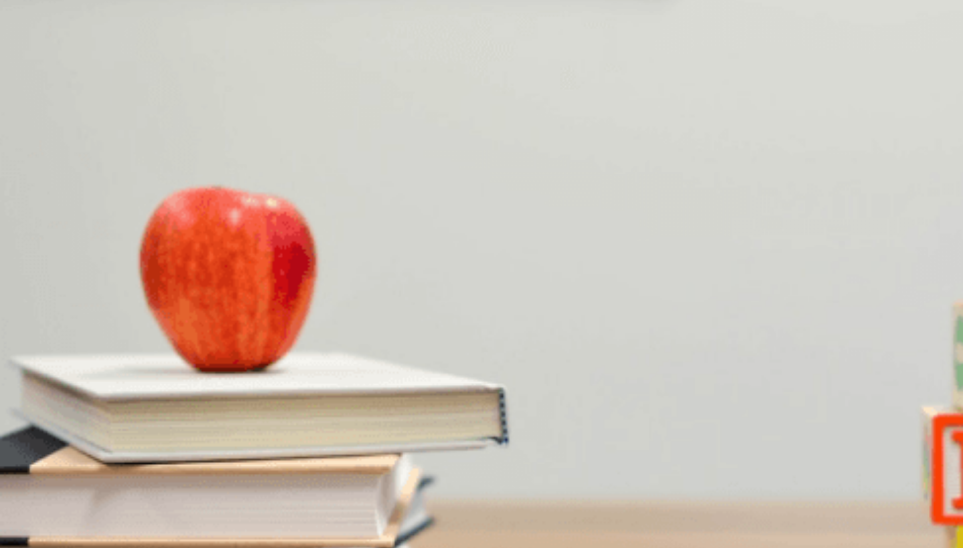
scroll to position [0, 0]
click at [132, 254] on div "A" at bounding box center [66, 259] width 131 height 10
click at [122, 320] on div "D" at bounding box center [108, 315] width 28 height 10
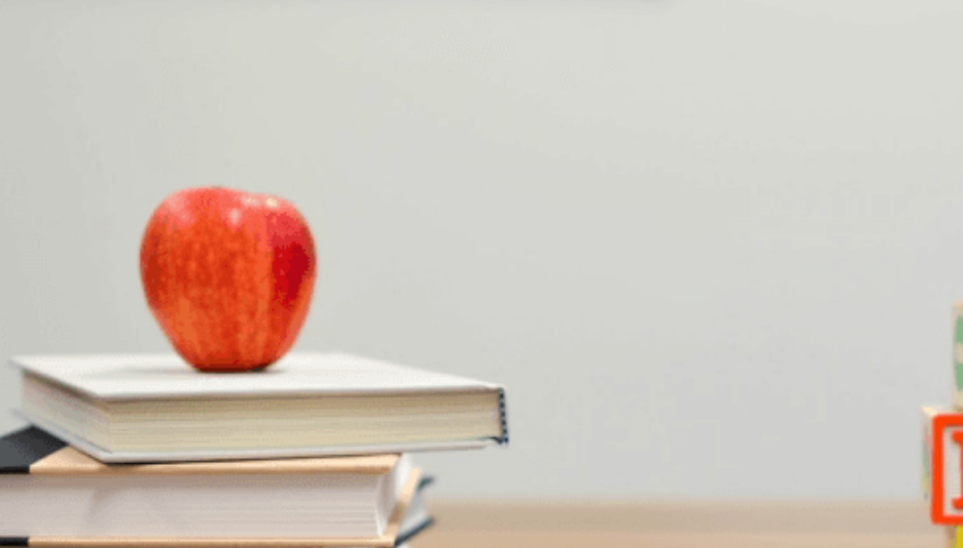
scroll to position [553, 0]
click at [342, 376] on div "C" at bounding box center [251, 371] width 182 height 10
click at [342, 423] on div "C" at bounding box center [288, 428] width 106 height 10
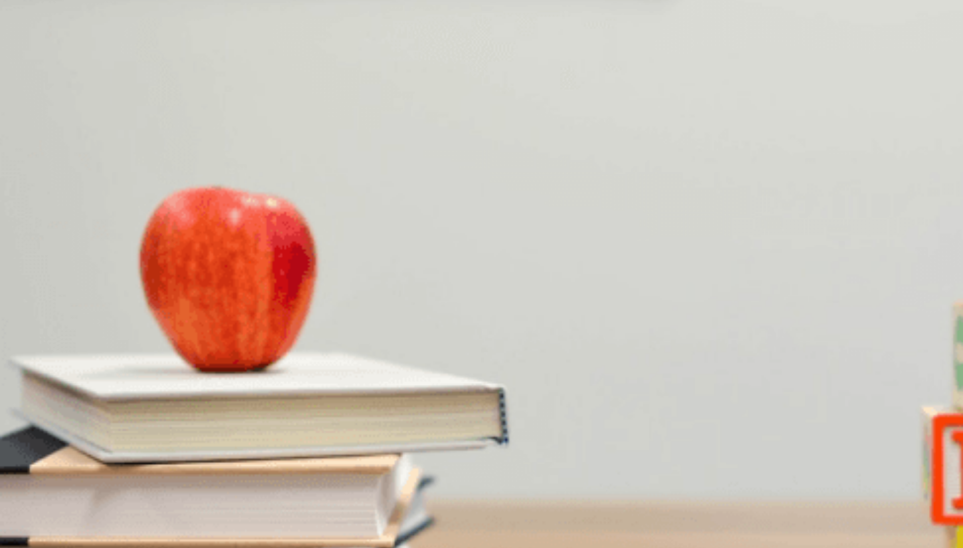
click at [155, 479] on div "B" at bounding box center [128, 484] width 53 height 10
click at [38, 69] on button "Continue" at bounding box center [19, 94] width 38 height 50
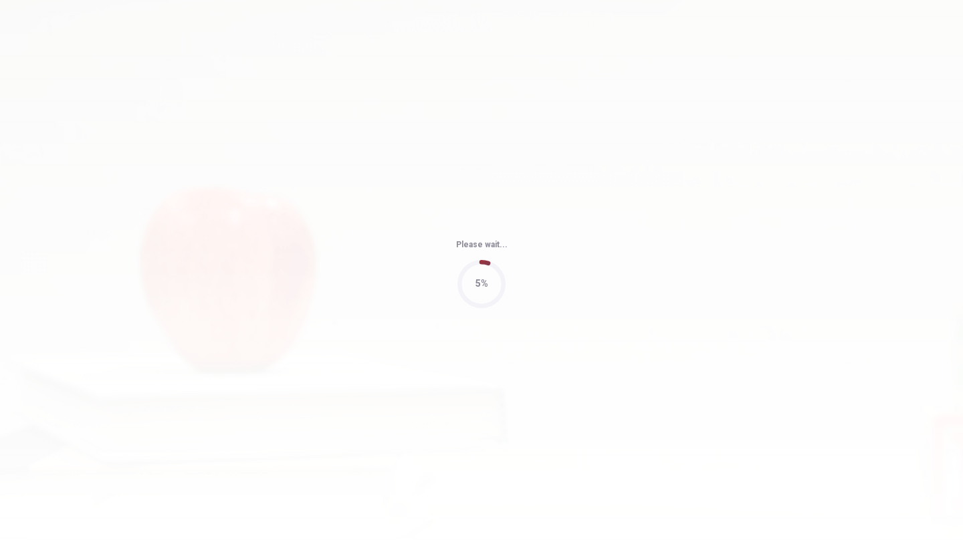
type input "79"
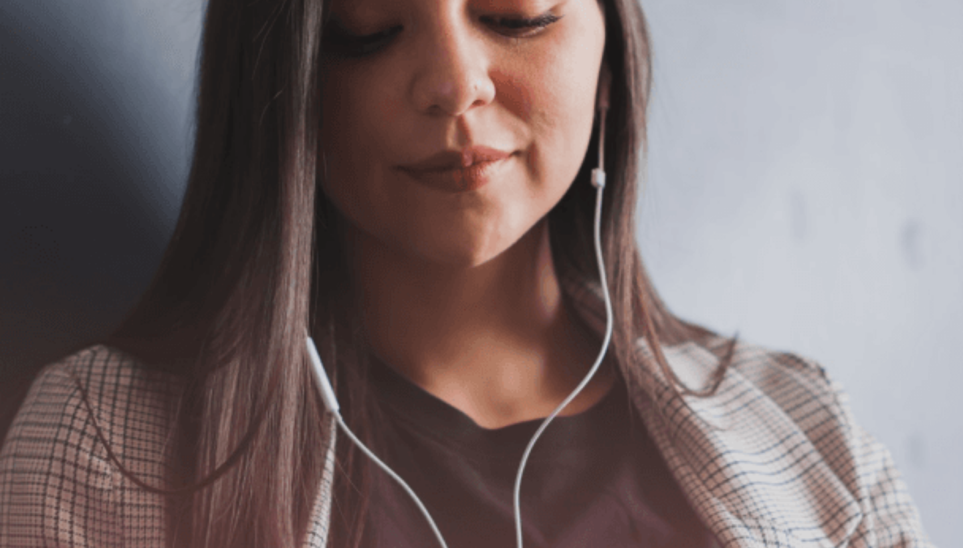
click at [38, 69] on button "Continue" at bounding box center [19, 94] width 38 height 50
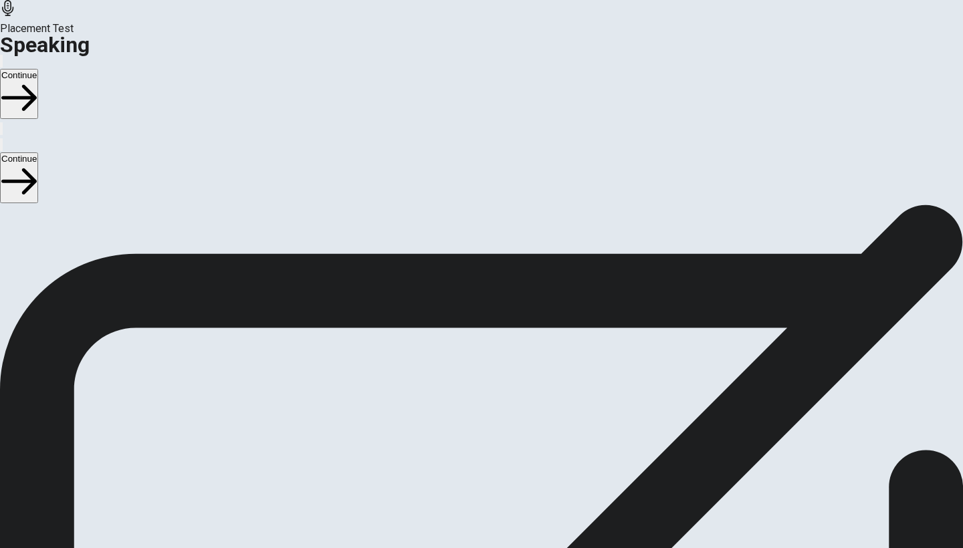
click at [461, 482] on icon "Play Audio" at bounding box center [465, 482] width 0 height 0
click at [461, 426] on icon at bounding box center [475, 446] width 29 height 40
click at [461, 426] on icon at bounding box center [481, 446] width 40 height 40
click at [38, 69] on button "Continue" at bounding box center [19, 94] width 38 height 50
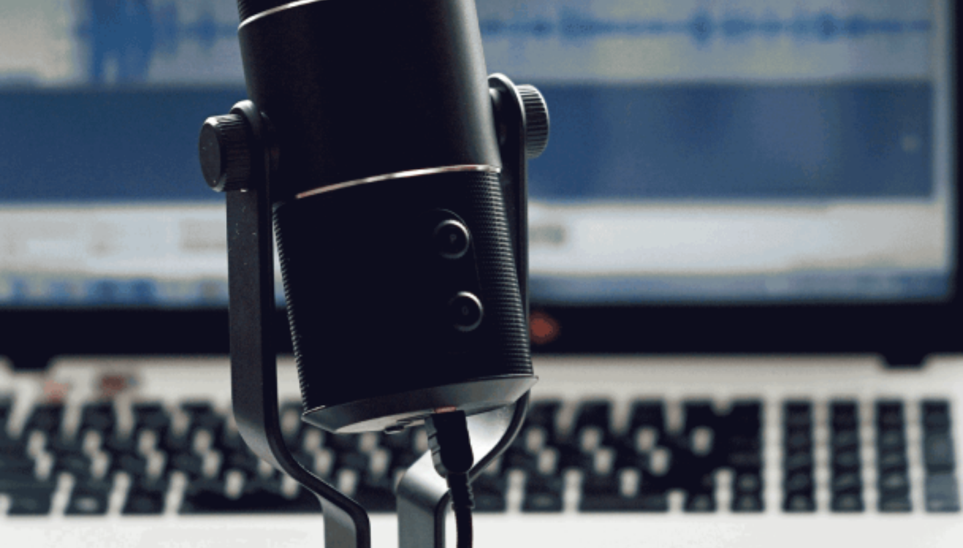
scroll to position [0, 0]
click at [38, 69] on button "Continue" at bounding box center [19, 94] width 38 height 50
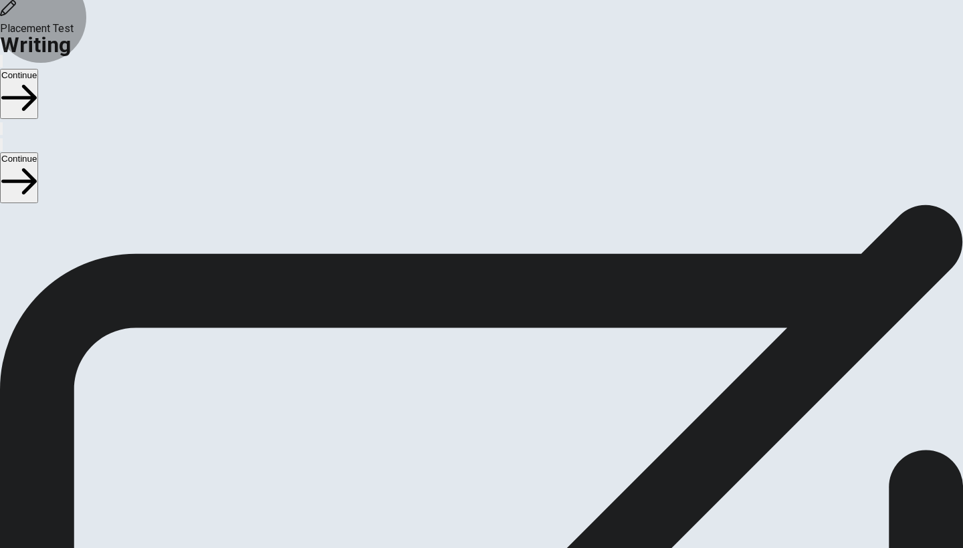
click at [38, 69] on button "Continue" at bounding box center [19, 94] width 38 height 50
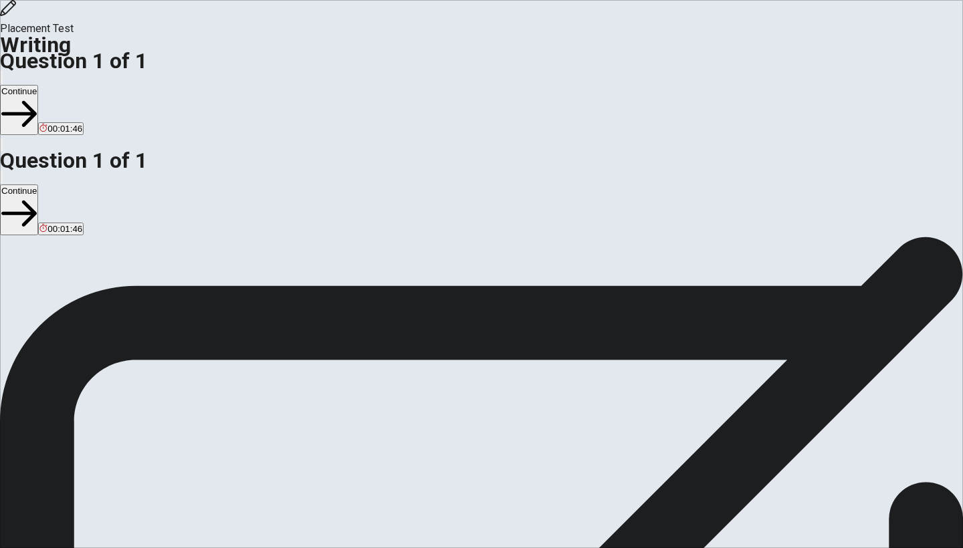
drag, startPoint x: 699, startPoint y: 197, endPoint x: 657, endPoint y: 195, distance: 42.8
drag, startPoint x: 794, startPoint y: 195, endPoint x: 816, endPoint y: 194, distance: 21.4
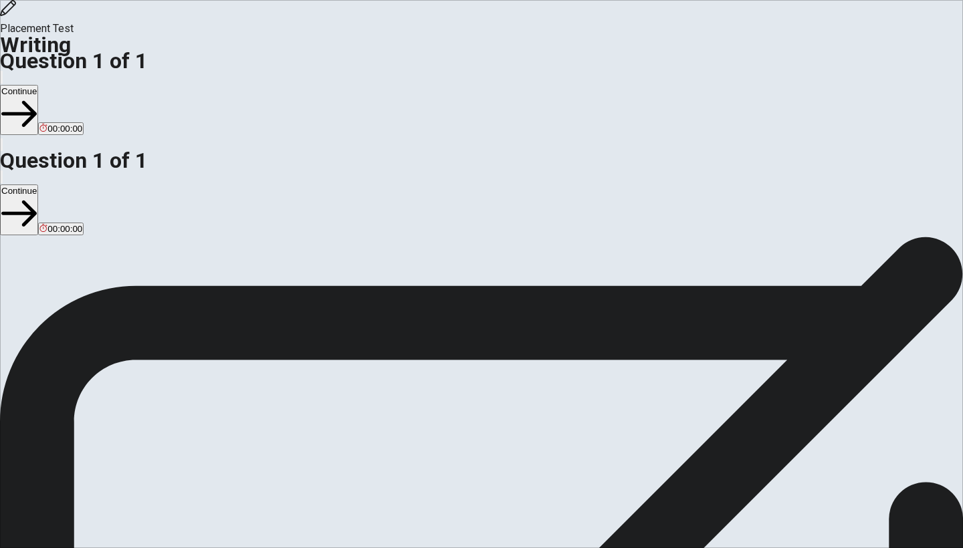
type textarea "For me to help someone is very import because you can learn from it or even tea…"
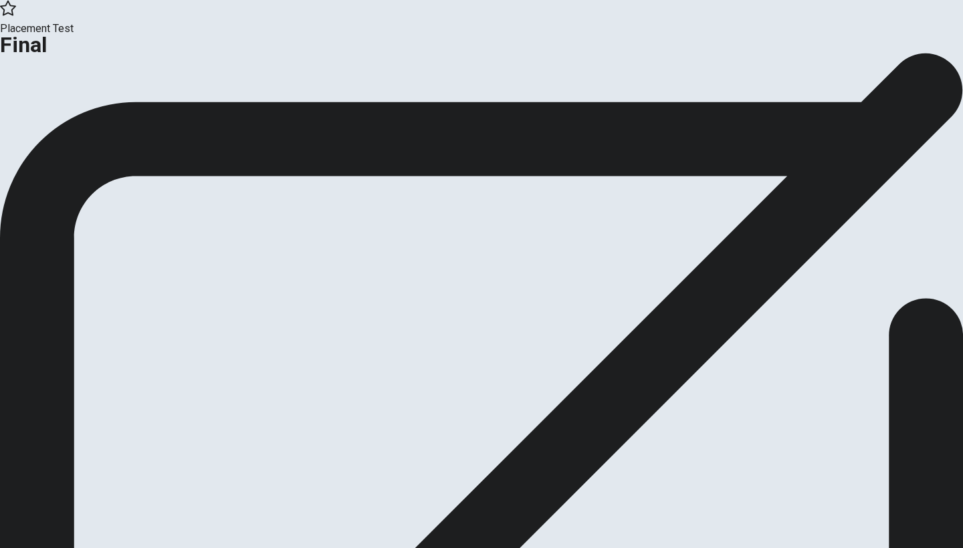
click at [54, 119] on button "Continue" at bounding box center [27, 110] width 54 height 18
